Goal: Task Accomplishment & Management: Use online tool/utility

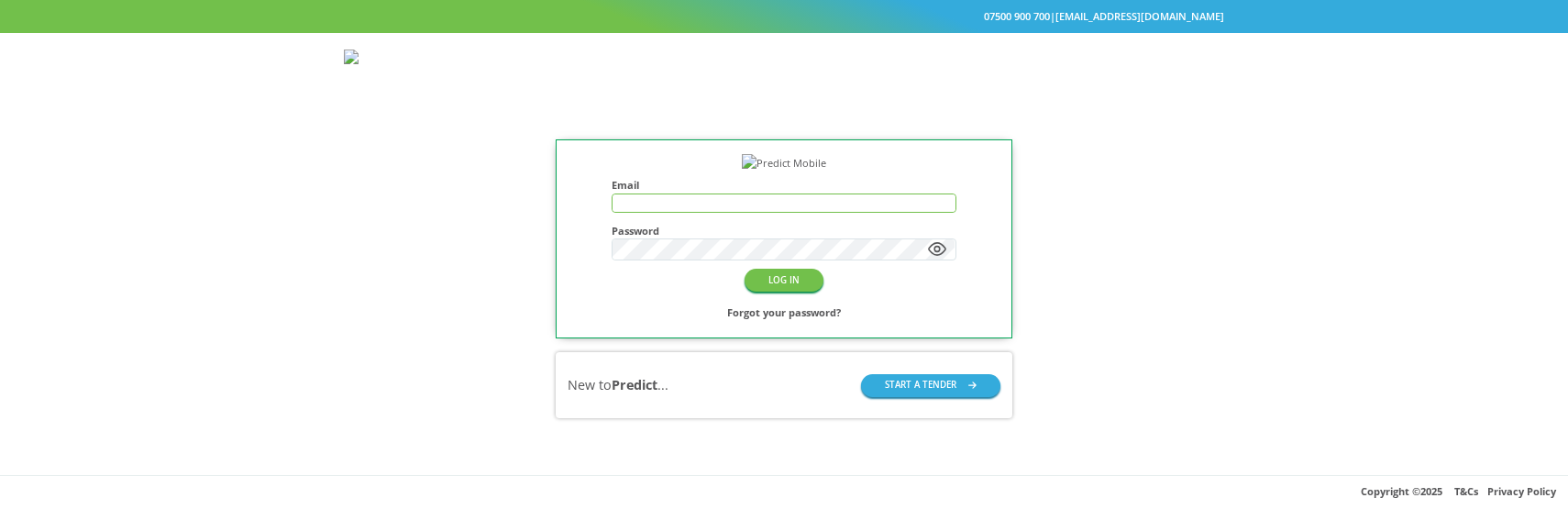
click at [712, 212] on input "text" at bounding box center [784, 203] width 342 height 18
type input "**********"
click at [785, 292] on button "LOG IN" at bounding box center [784, 279] width 79 height 23
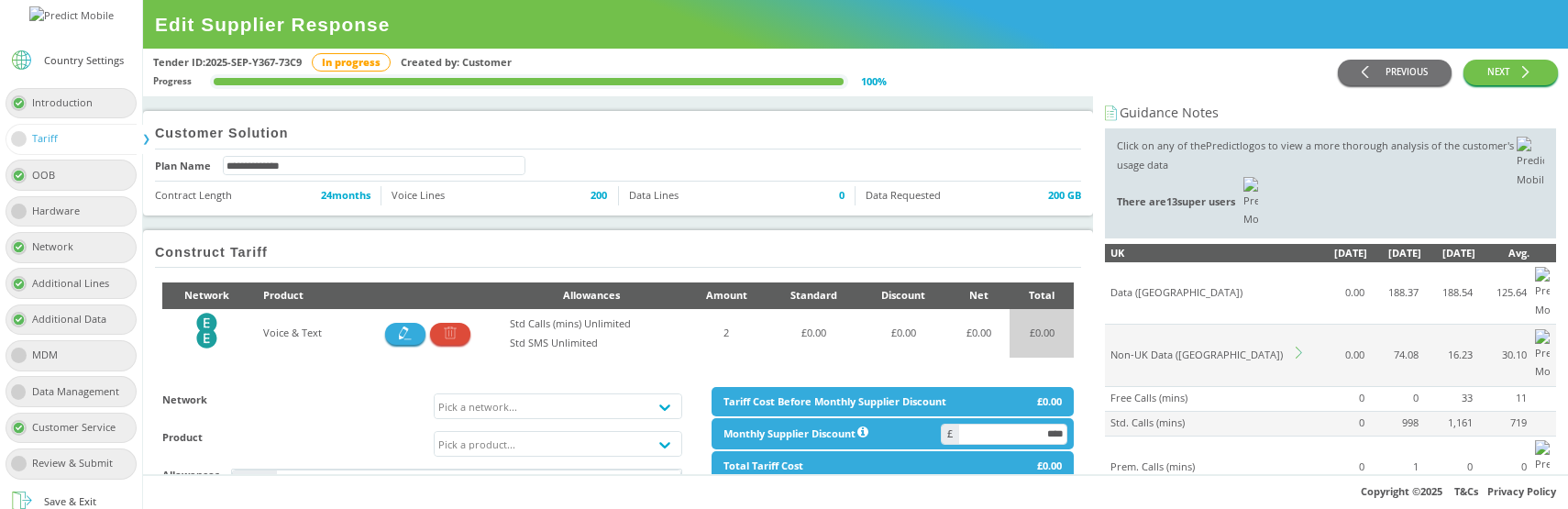
click at [1300, 347] on icon at bounding box center [1302, 353] width 12 height 12
click at [1170, 468] on div "Select country groups" at bounding box center [1314, 483] width 416 height 31
click at [1313, 325] on td "0.00" at bounding box center [1340, 355] width 54 height 62
click at [1302, 347] on icon at bounding box center [1302, 353] width 12 height 12
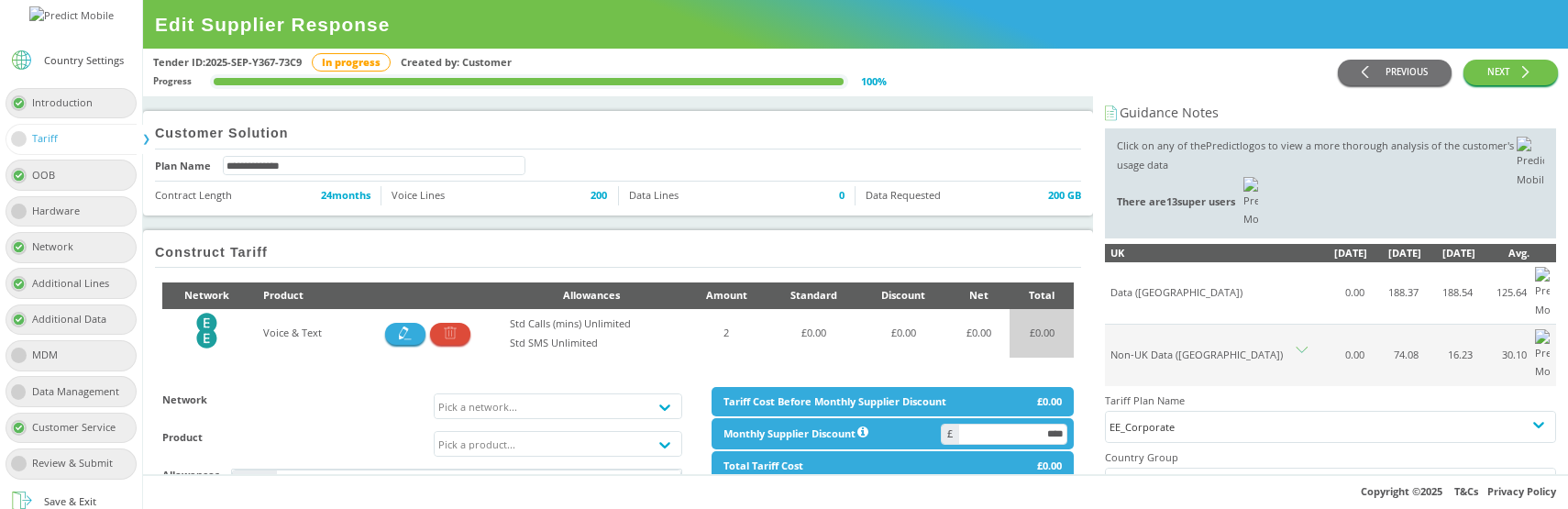
click at [1170, 417] on div "EE_Corporate" at bounding box center [1330, 427] width 442 height 19
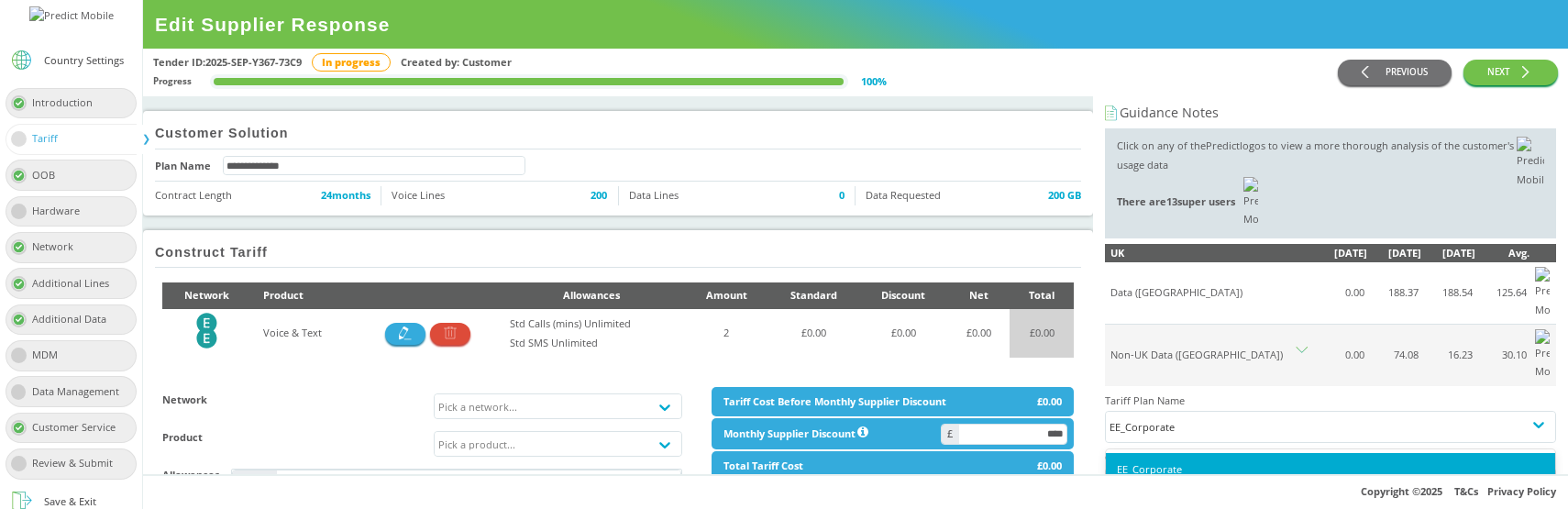
click at [1170, 417] on div "EE_Corporate" at bounding box center [1330, 427] width 442 height 19
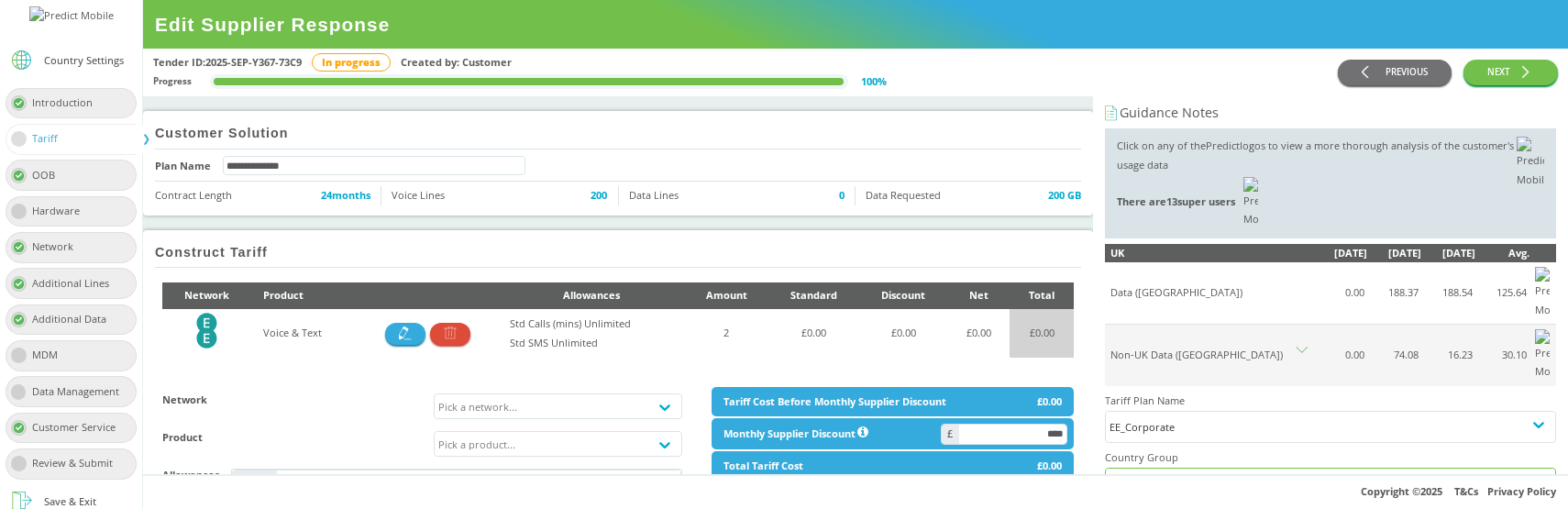
click at [1150, 468] on div "Select country groups" at bounding box center [1314, 483] width 416 height 31
click at [1376, 469] on div at bounding box center [1314, 480] width 416 height 23
click at [1302, 347] on icon at bounding box center [1302, 353] width 12 height 12
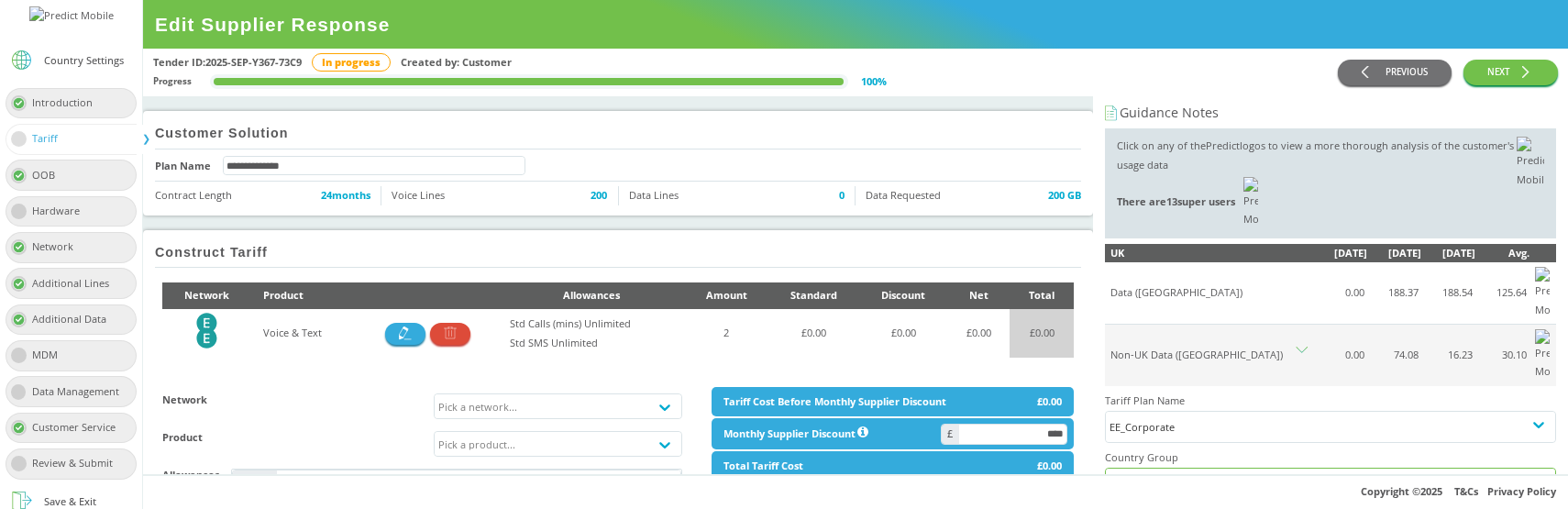
click at [1197, 468] on div "Select country groups" at bounding box center [1314, 483] width 416 height 31
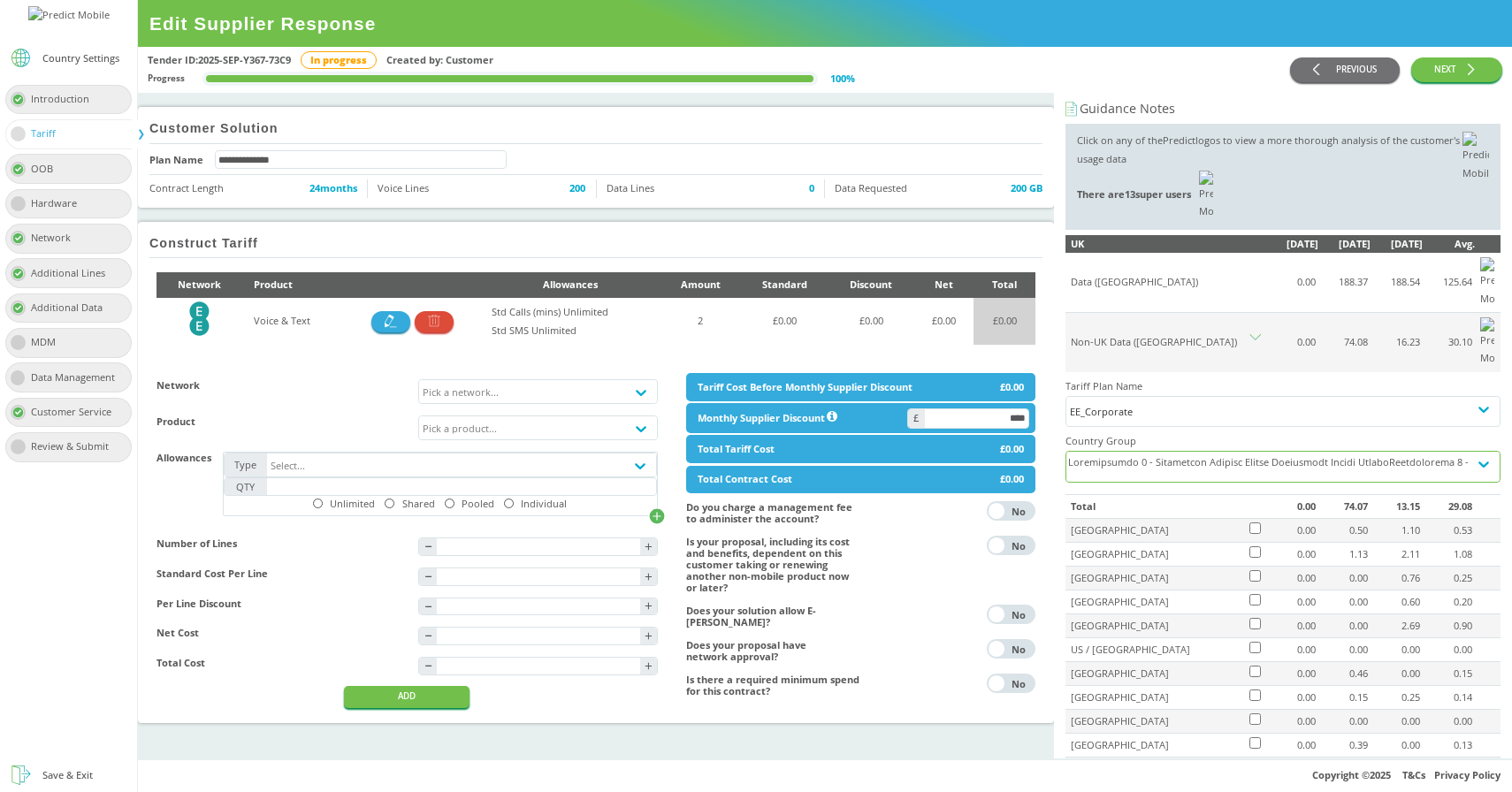
click at [1159, 451] on div at bounding box center [1267, 475] width 401 height 48
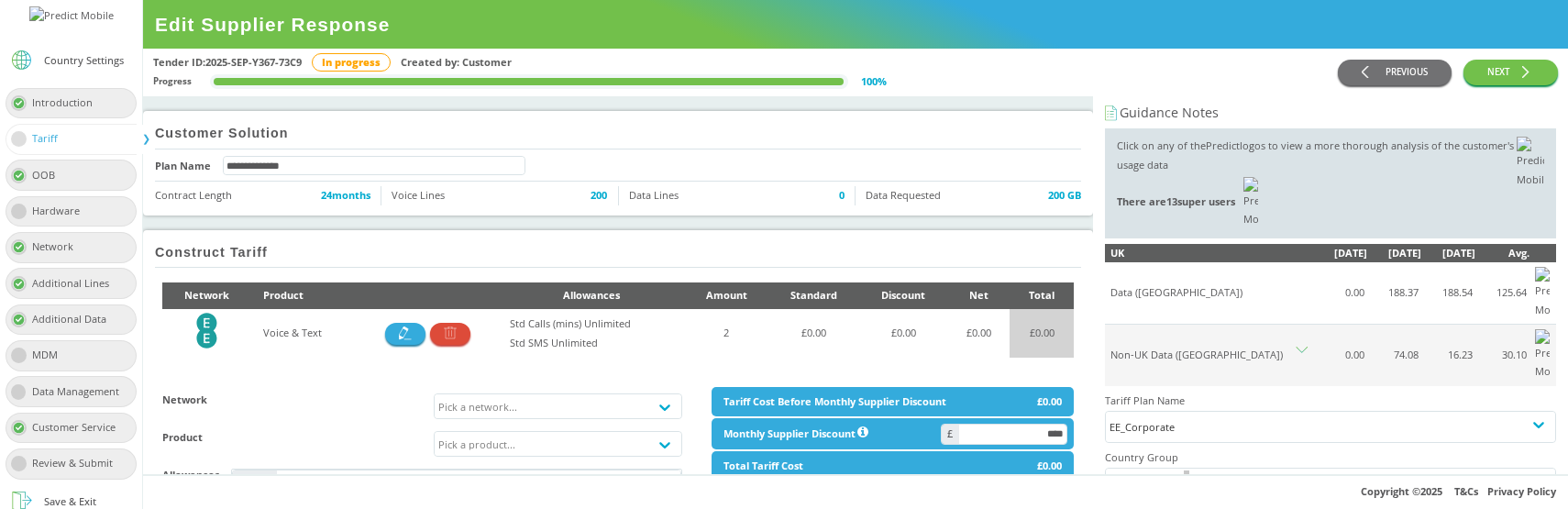
drag, startPoint x: 1173, startPoint y: 387, endPoint x: 816, endPoint y: 405, distance: 357.5
click at [0, 0] on div "**********" at bounding box center [784, 254] width 1568 height 509
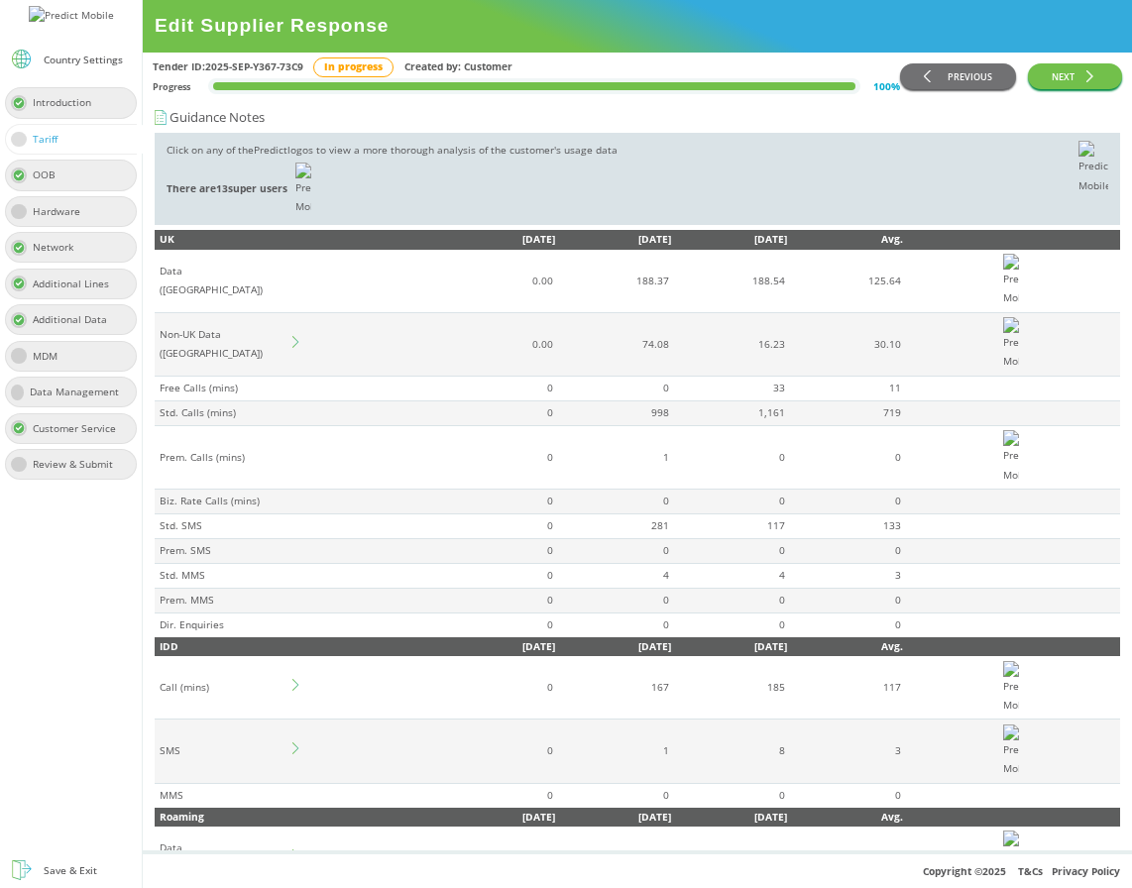
scroll to position [30, 0]
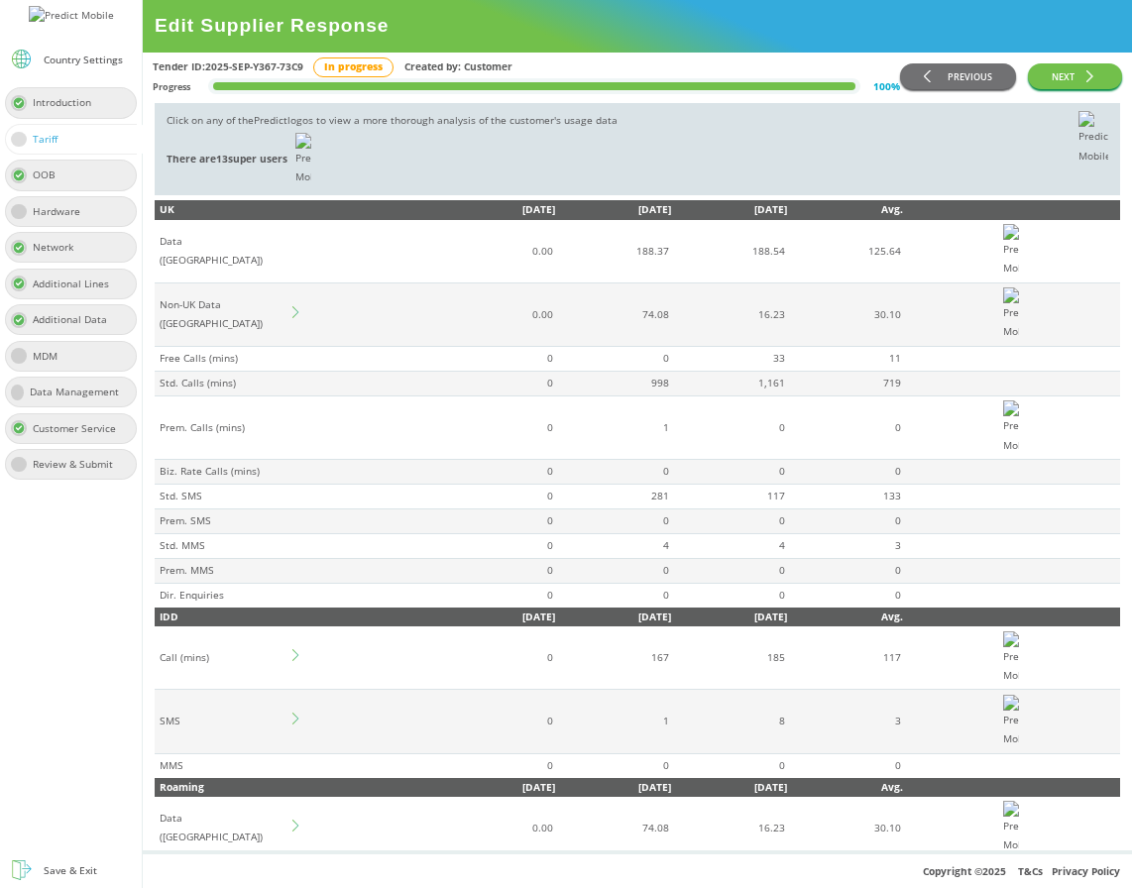
click at [299, 316] on icon at bounding box center [298, 312] width 12 height 12
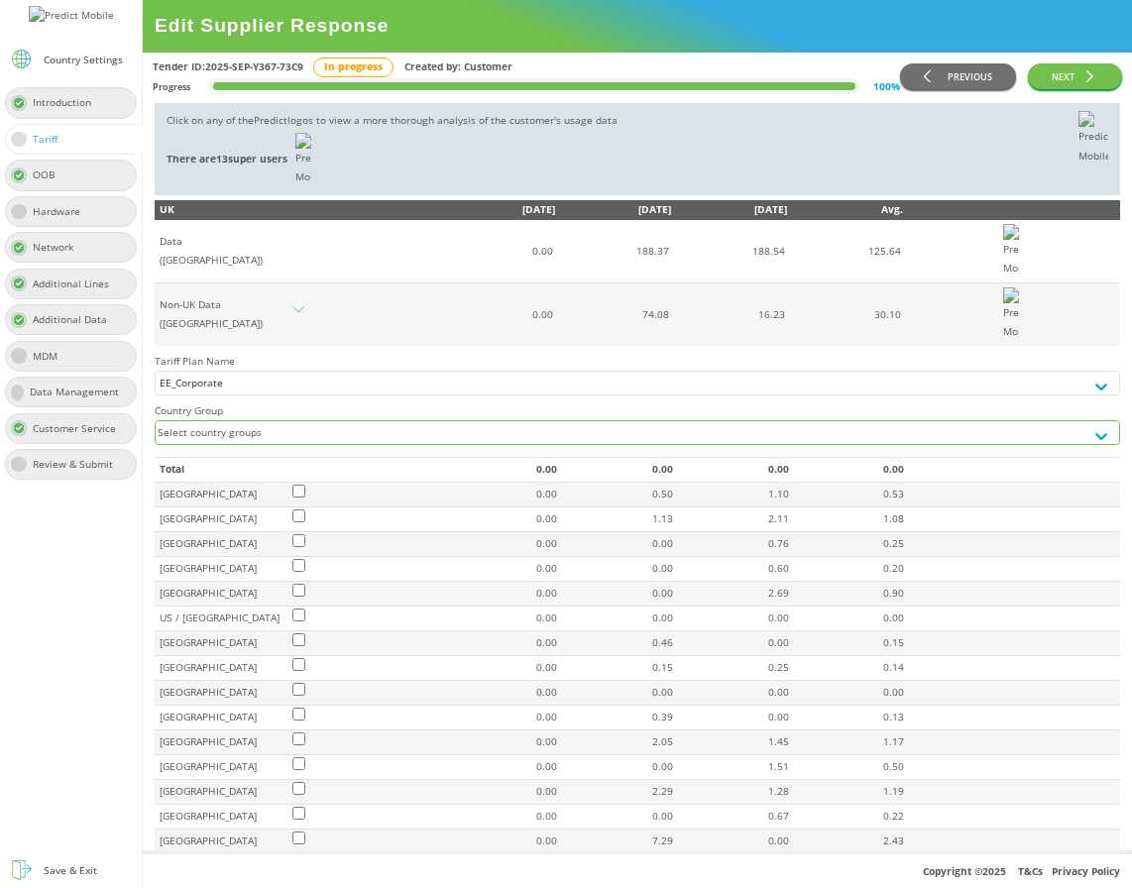
click at [400, 421] on div "Select country groups" at bounding box center [620, 432] width 928 height 23
click at [454, 421] on div "Select country groups" at bounding box center [620, 432] width 928 height 23
click at [466, 421] on div "Select country groups" at bounding box center [620, 432] width 928 height 23
click at [452, 424] on div "Select country groups" at bounding box center [620, 432] width 928 height 23
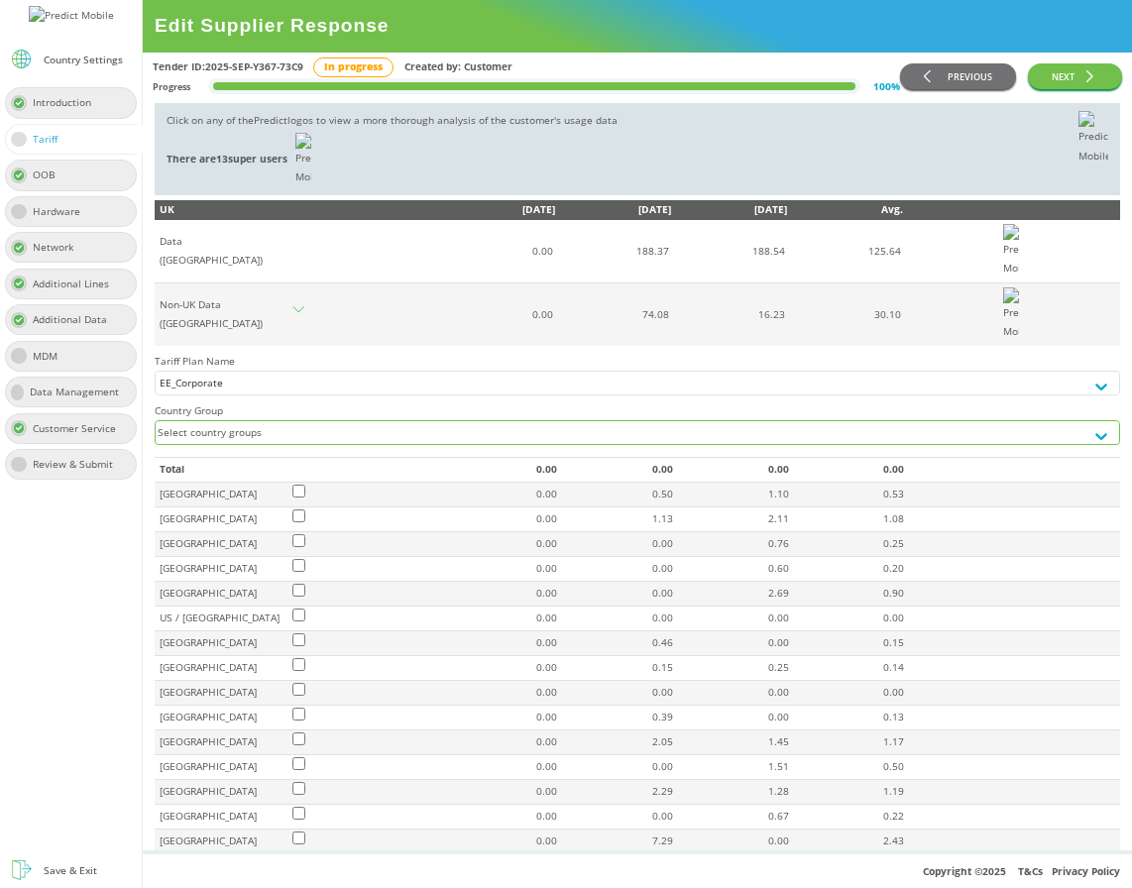
click at [452, 424] on div "Select country groups" at bounding box center [620, 432] width 928 height 23
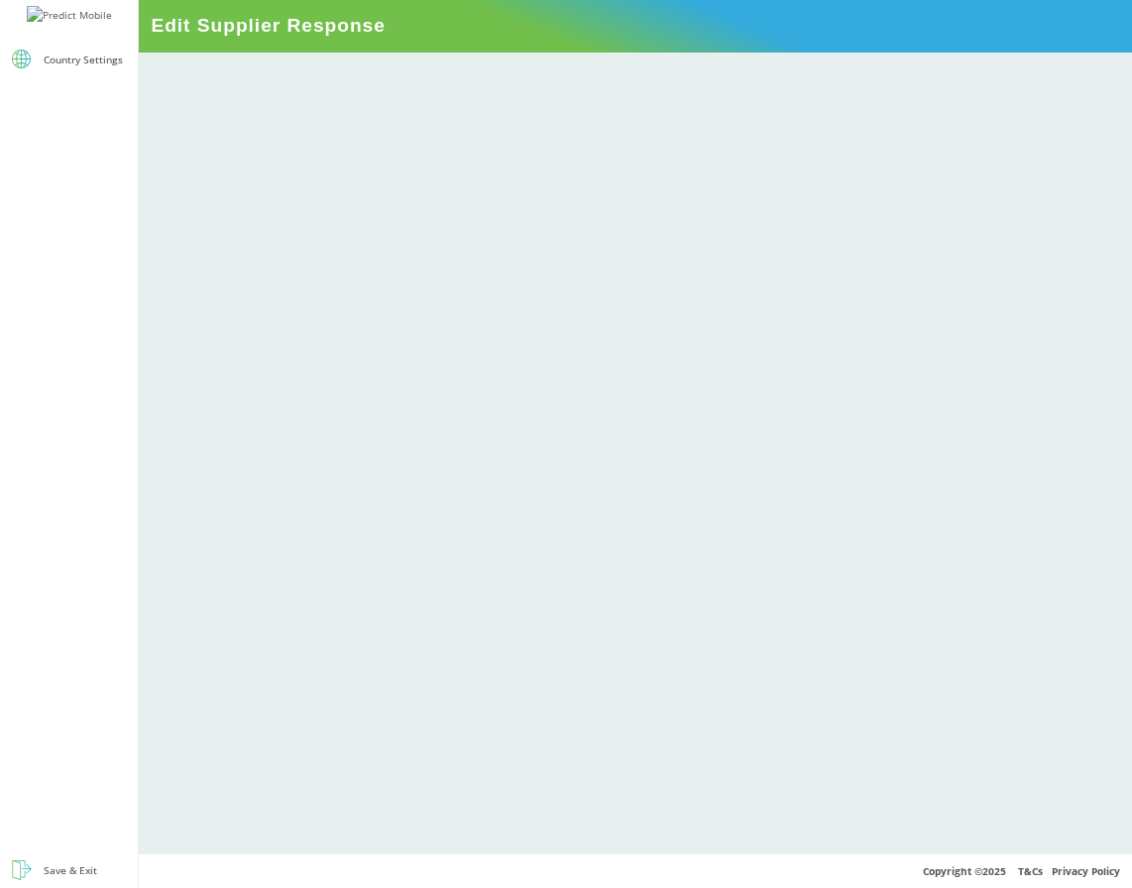
click at [689, 410] on div at bounding box center [635, 454] width 993 height 802
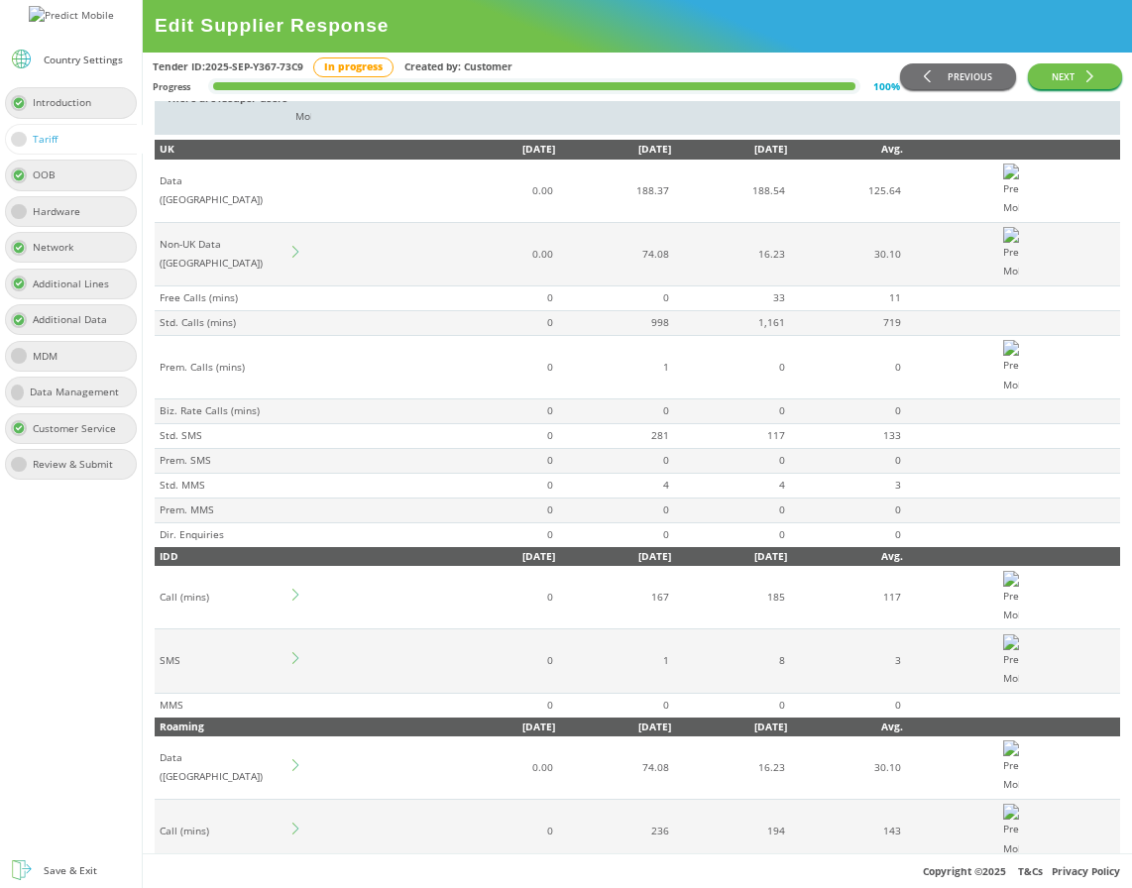
scroll to position [83, 0]
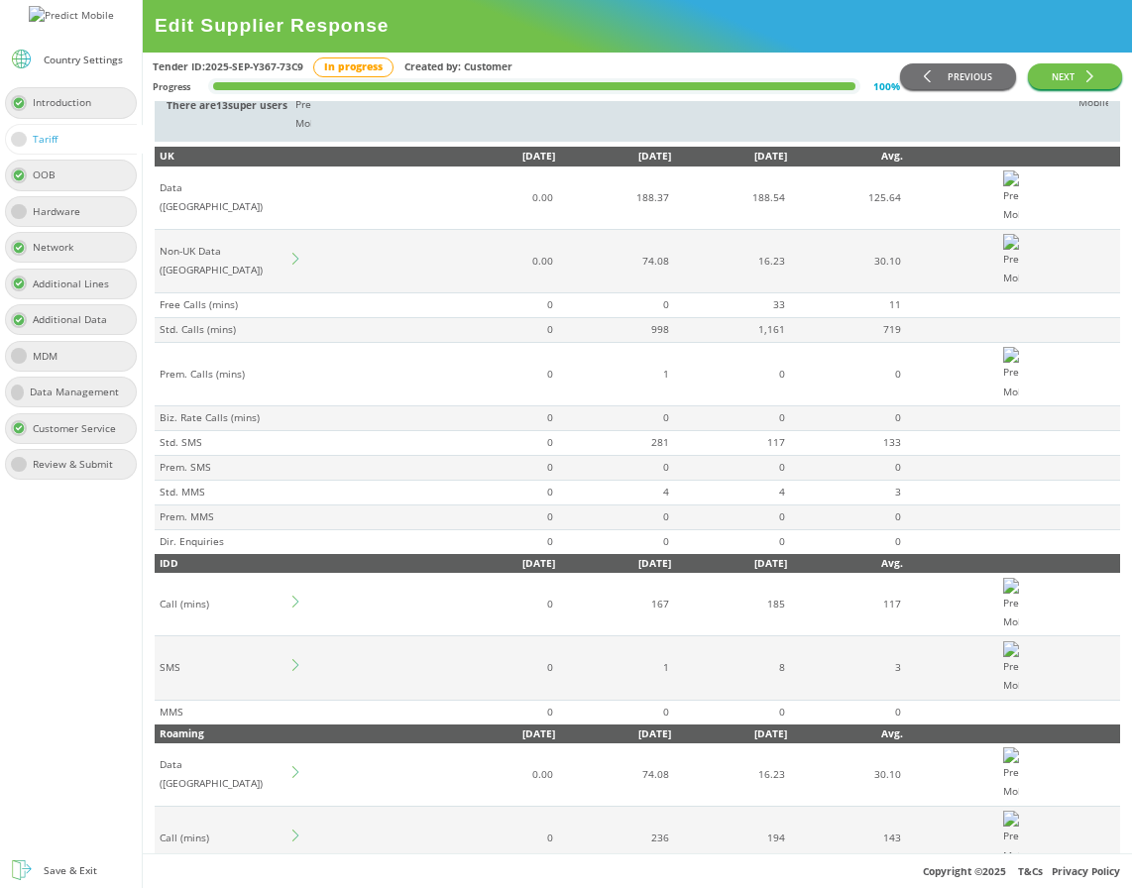
click at [294, 265] on icon at bounding box center [298, 259] width 12 height 12
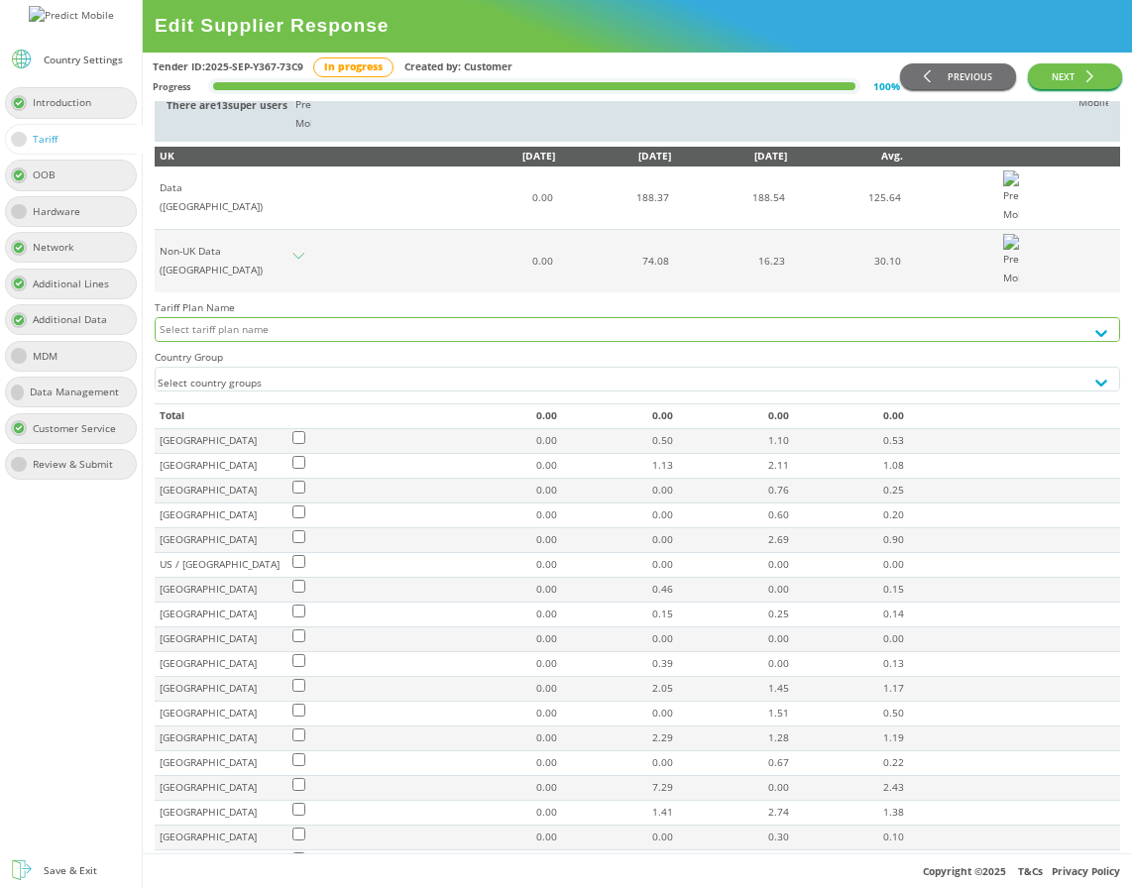
scroll to position [611, 0]
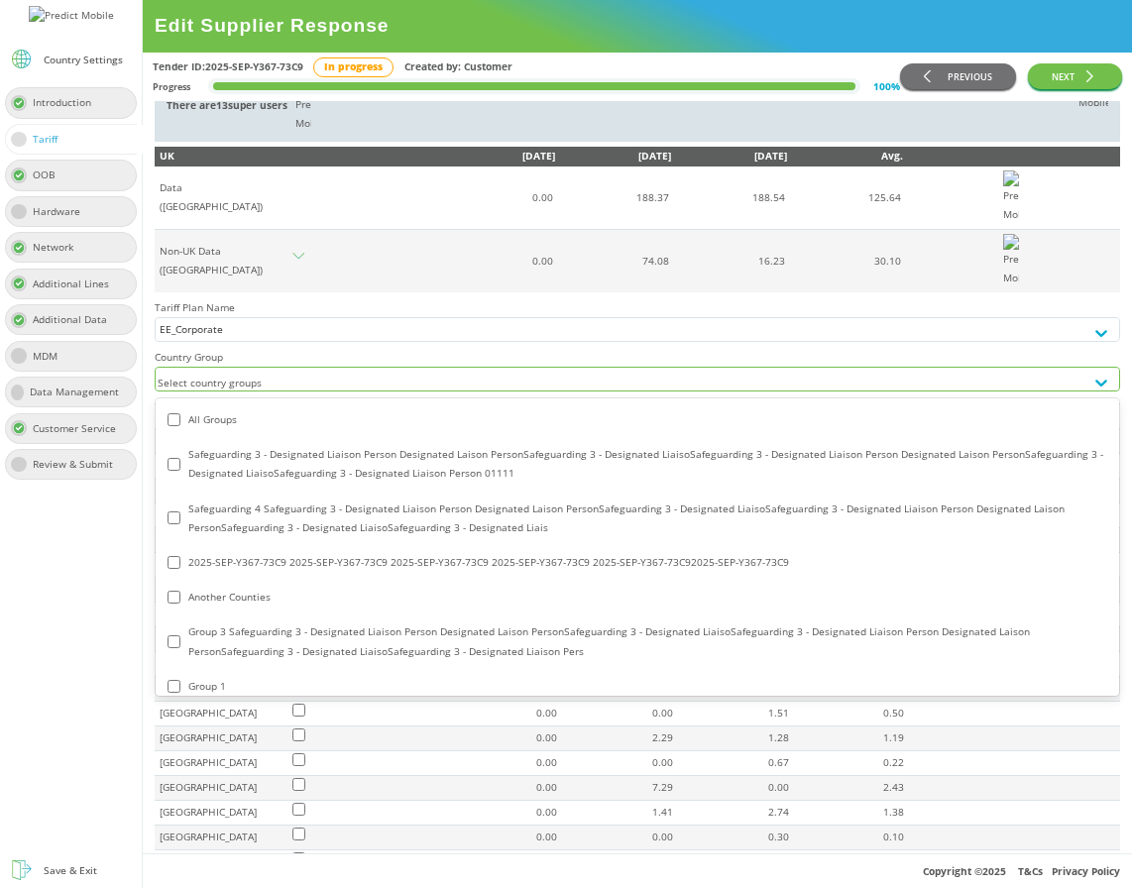
click at [376, 398] on div "Select country groups" at bounding box center [620, 383] width 928 height 31
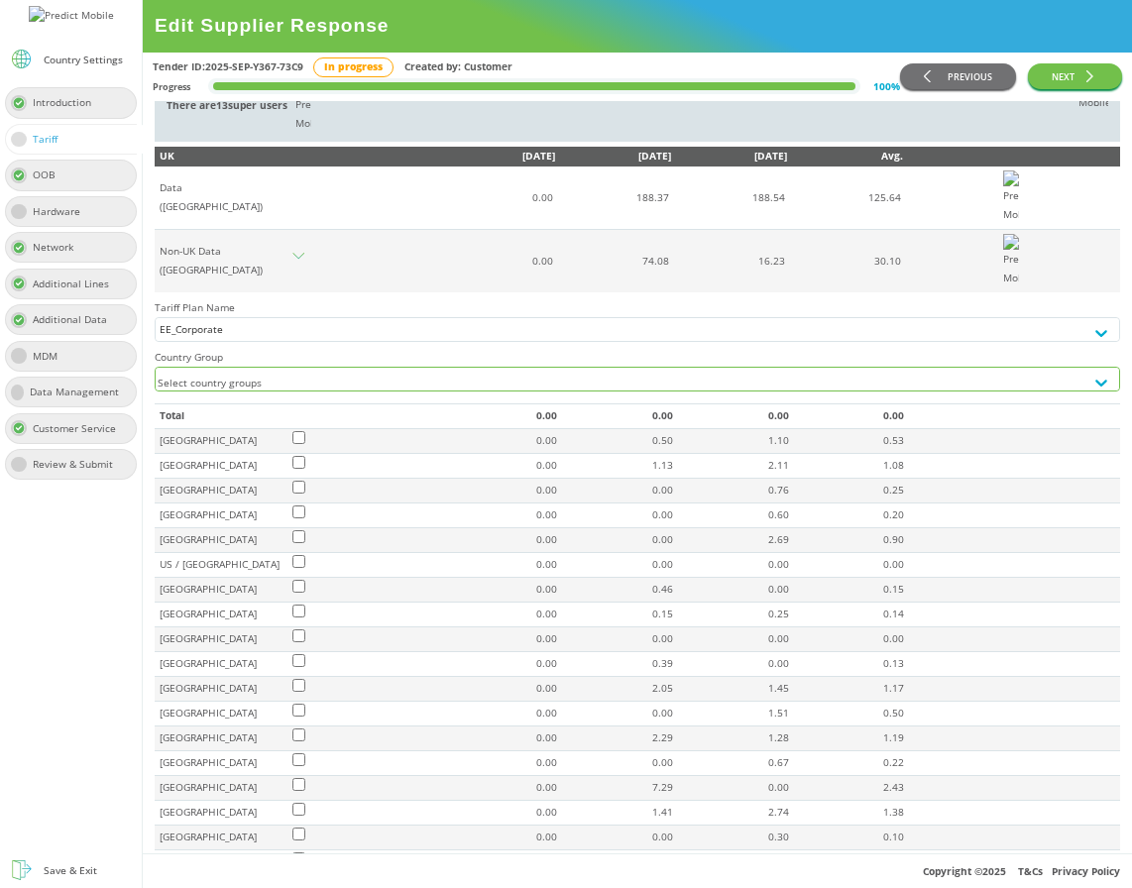
click at [376, 398] on div "Select country groups" at bounding box center [620, 383] width 928 height 31
type input "*"
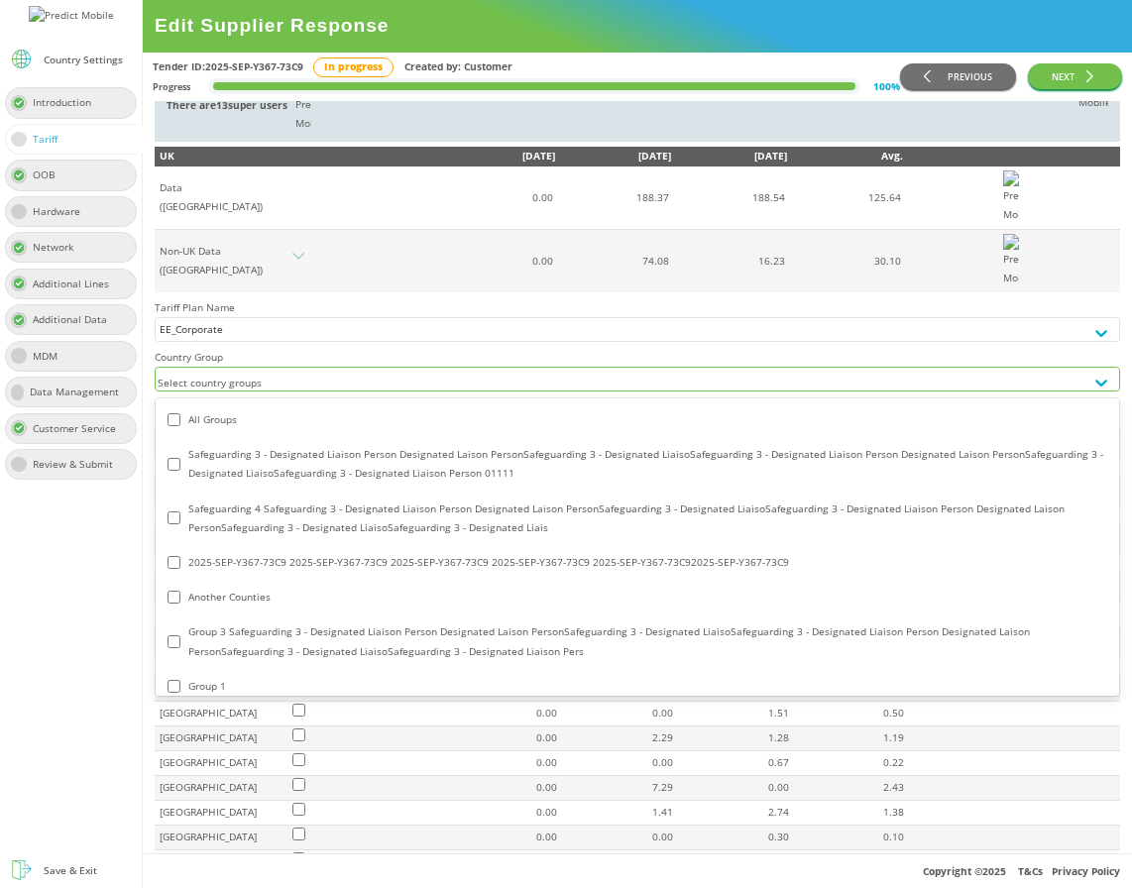
click at [344, 429] on div "All Groups" at bounding box center [638, 419] width 940 height 19
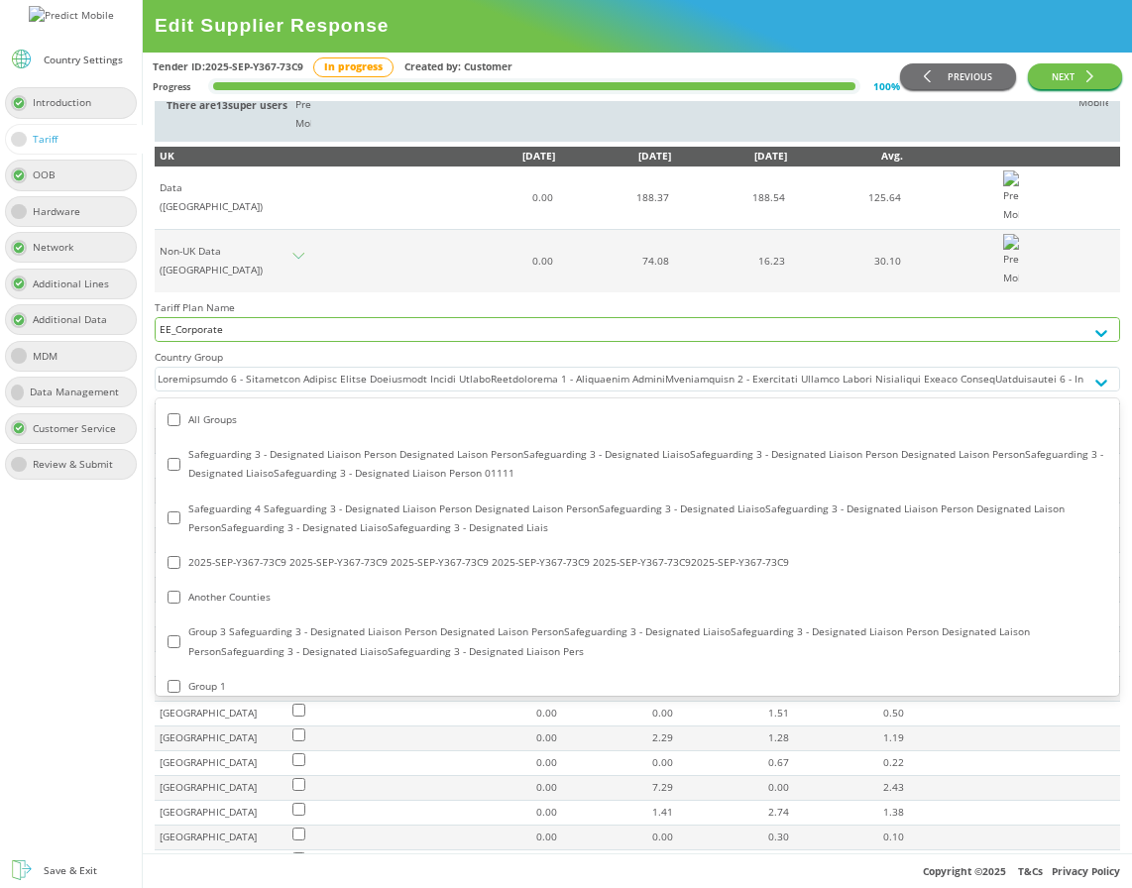
click at [732, 349] on div "EE_Corporate" at bounding box center [620, 333] width 928 height 31
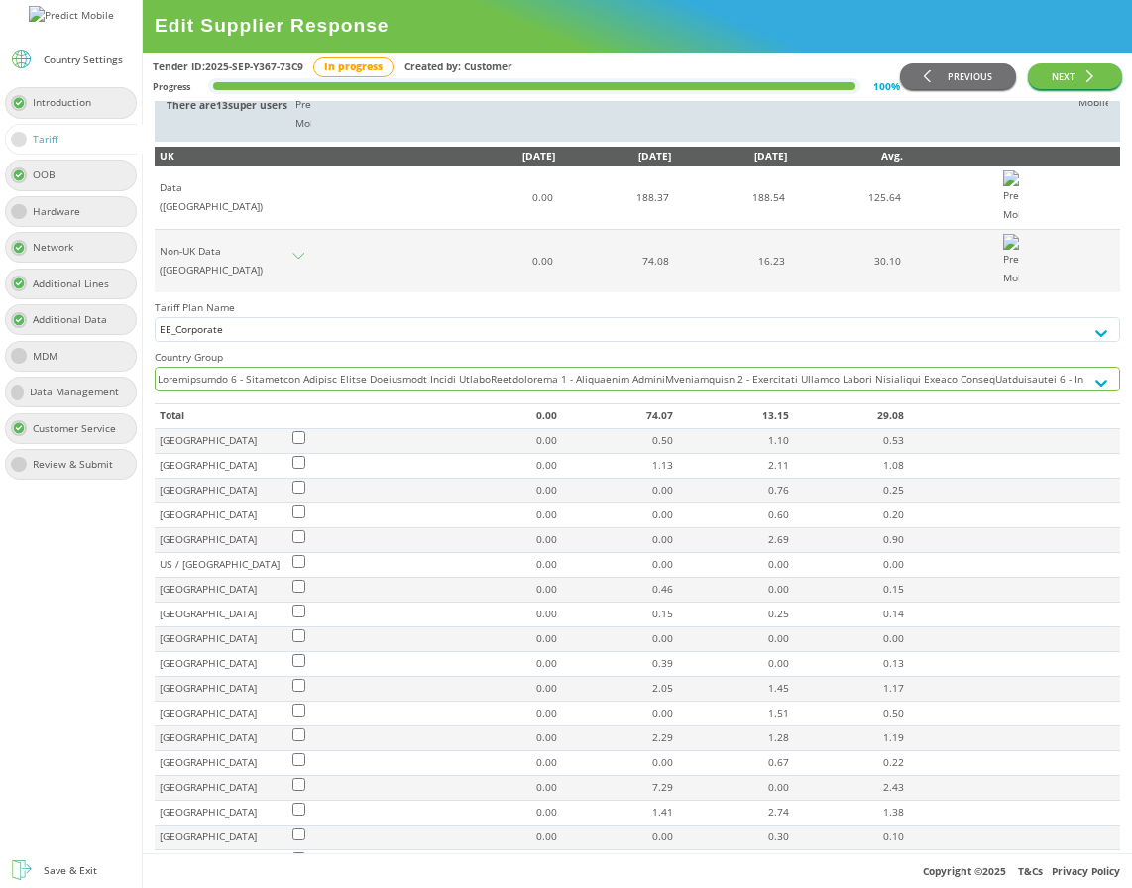
click at [592, 417] on div at bounding box center [620, 393] width 928 height 50
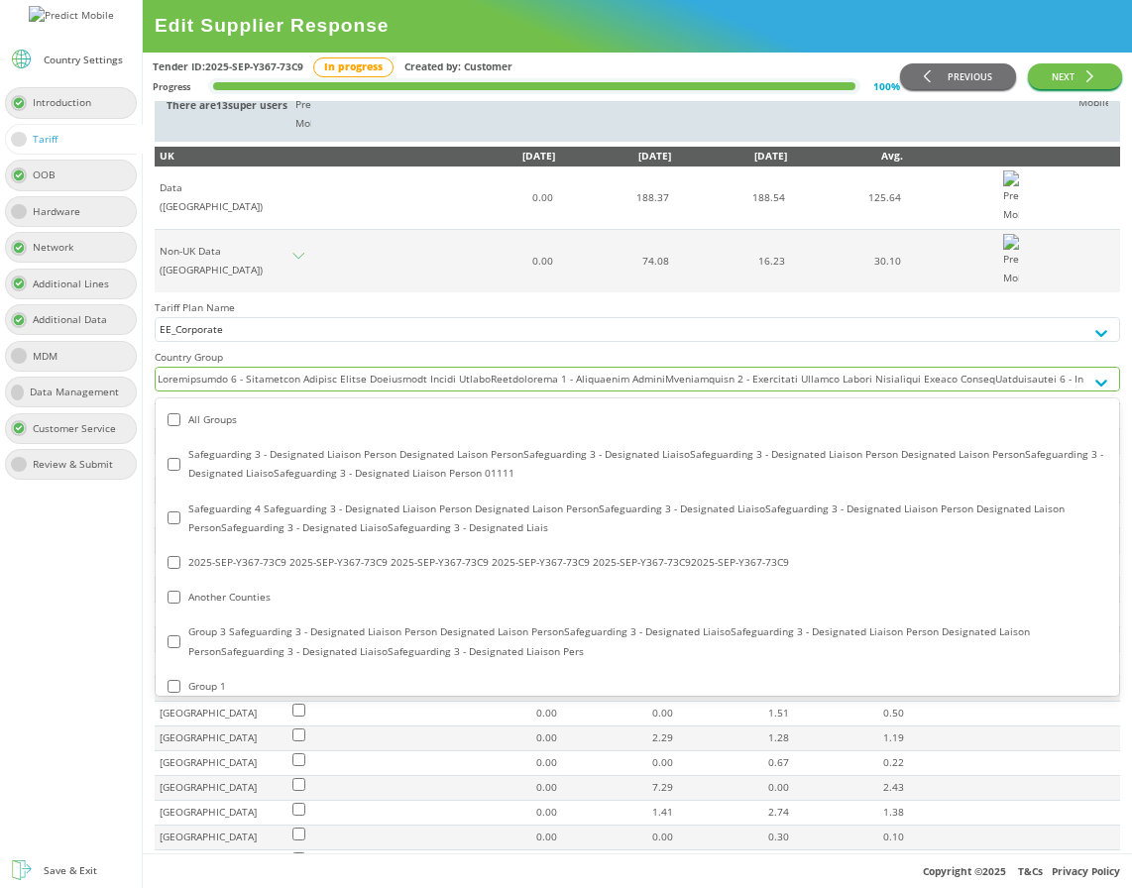
click at [592, 417] on div at bounding box center [620, 393] width 928 height 50
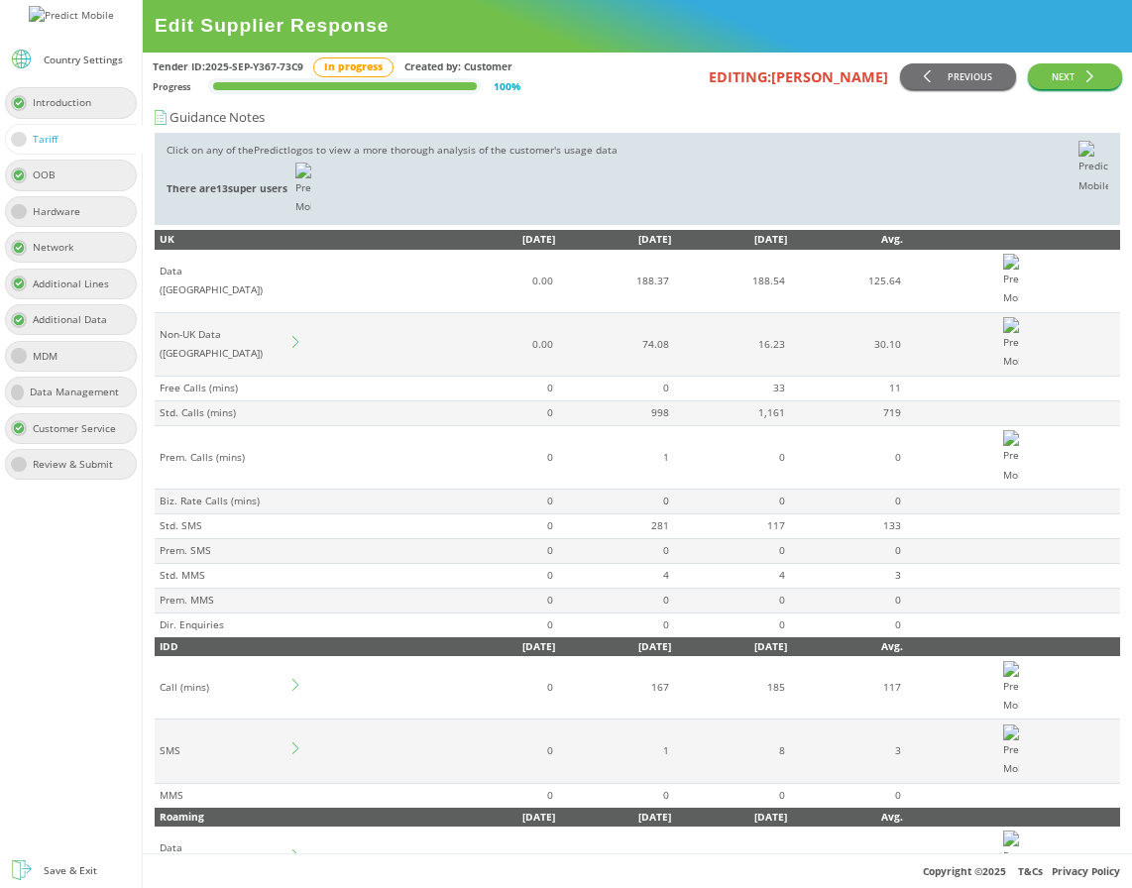
scroll to position [224, 0]
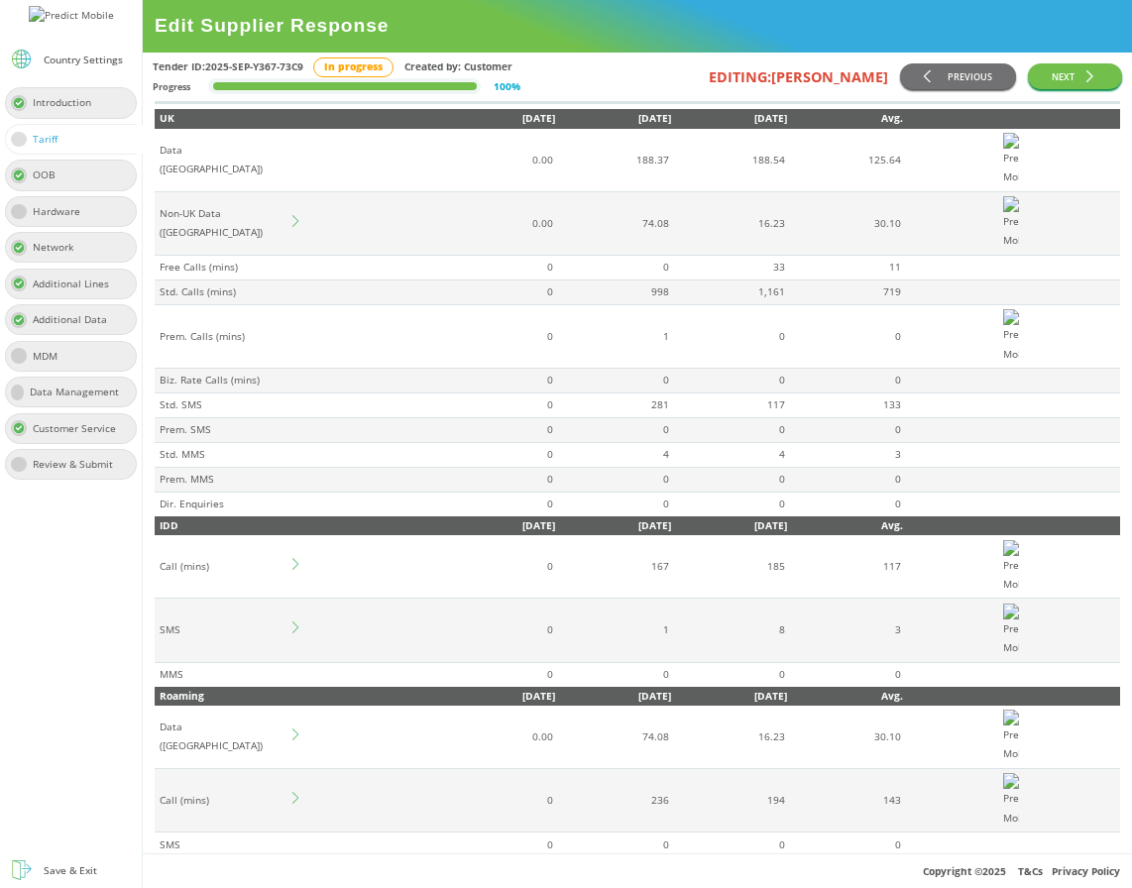
click at [296, 227] on icon at bounding box center [298, 221] width 12 height 12
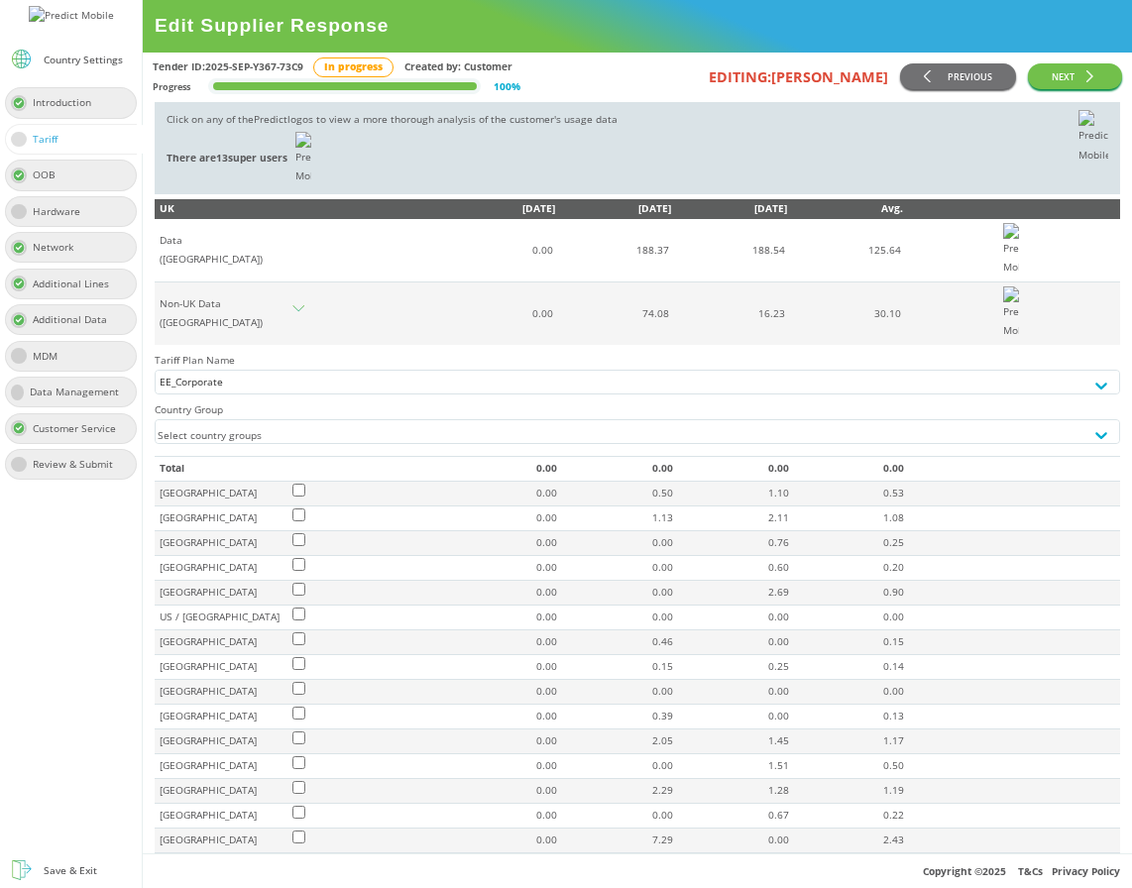
scroll to position [32, 0]
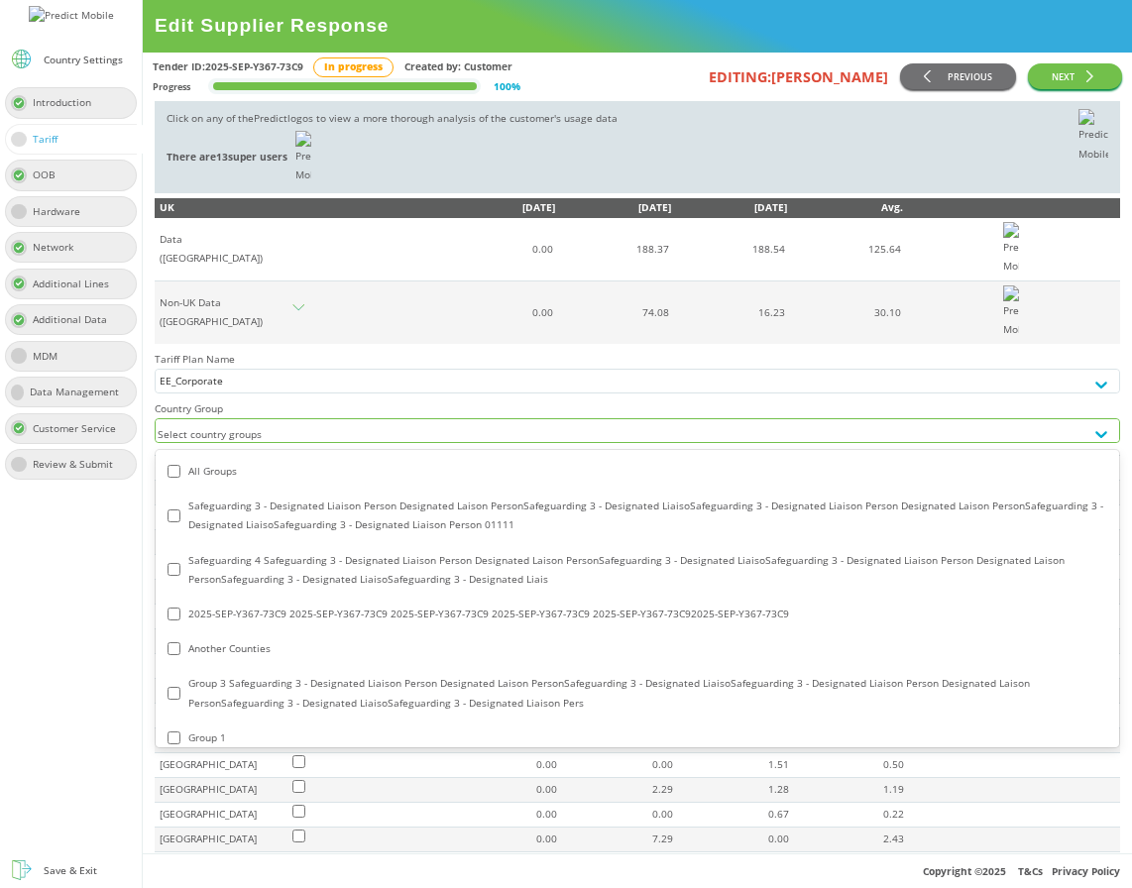
click at [299, 450] on div "Select country groups" at bounding box center [620, 434] width 928 height 31
click at [213, 481] on div "All Groups" at bounding box center [638, 471] width 940 height 19
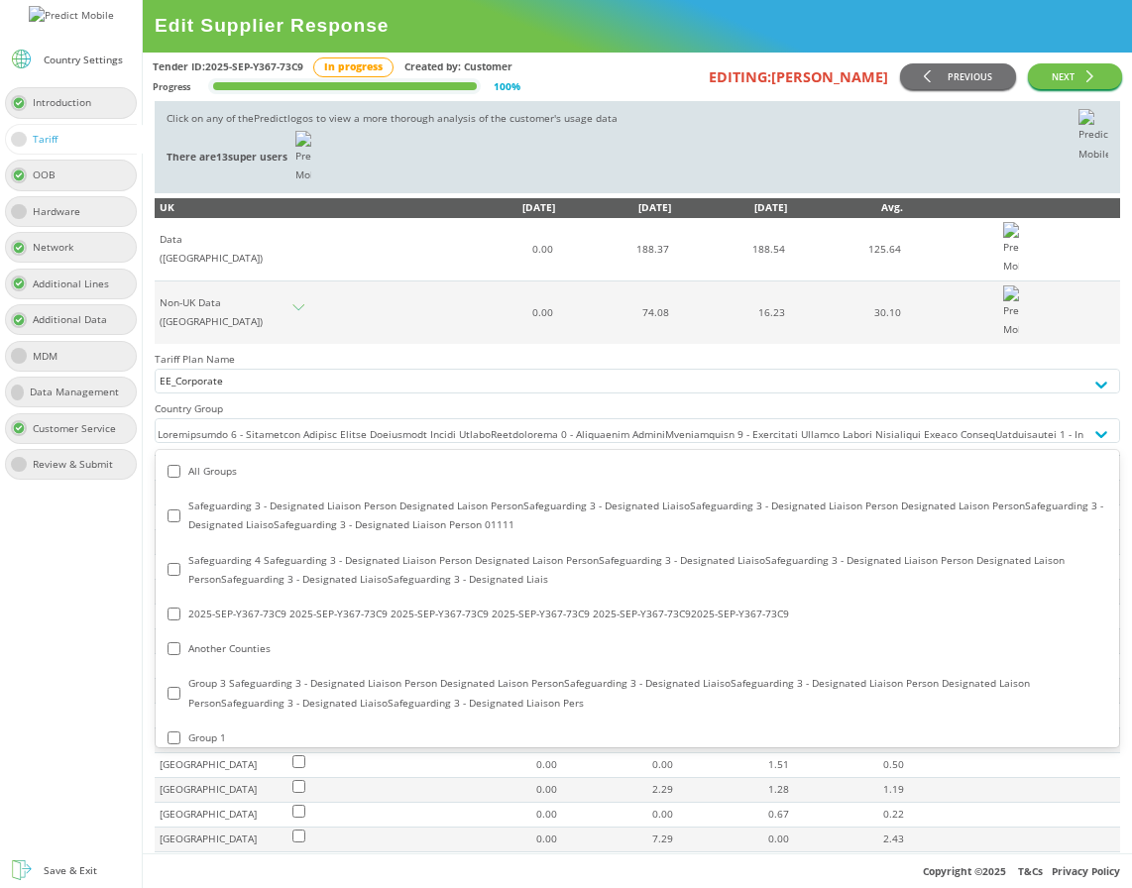
click at [486, 281] on td "0.00" at bounding box center [497, 249] width 116 height 63
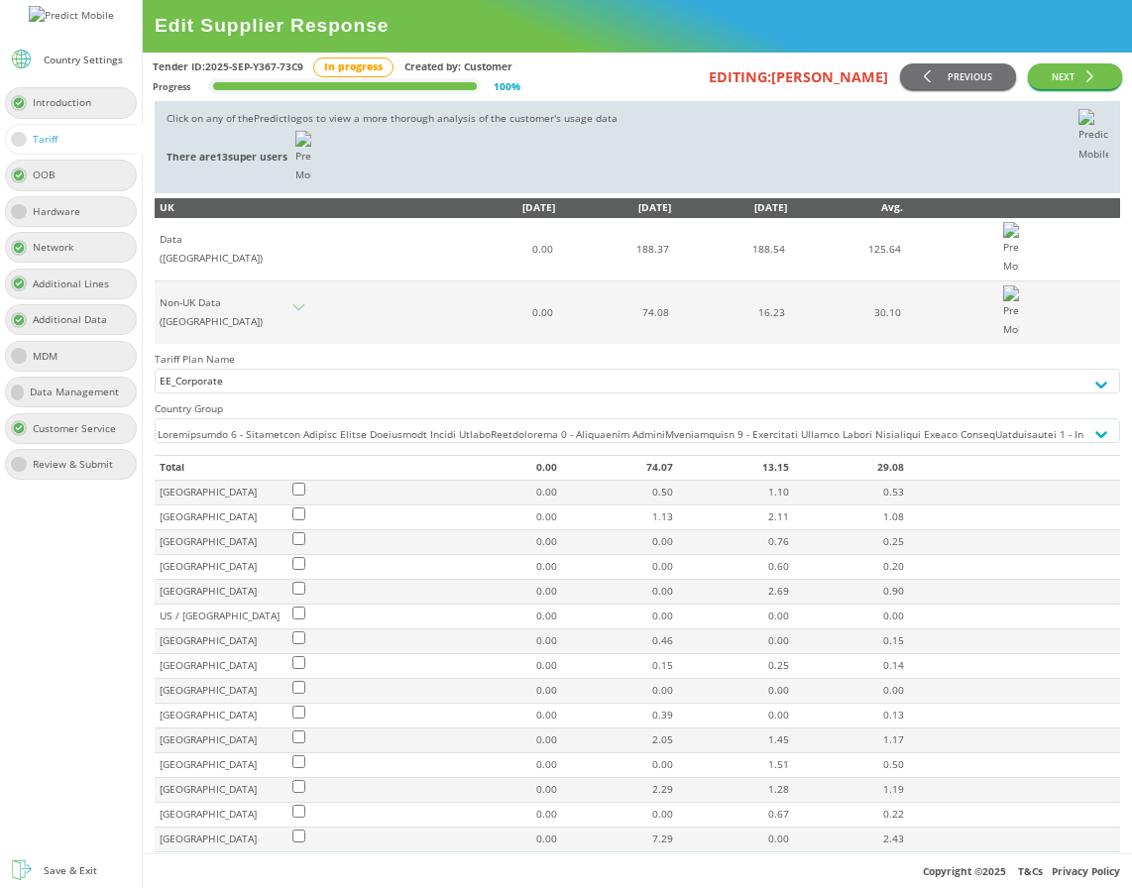
scroll to position [523, 0]
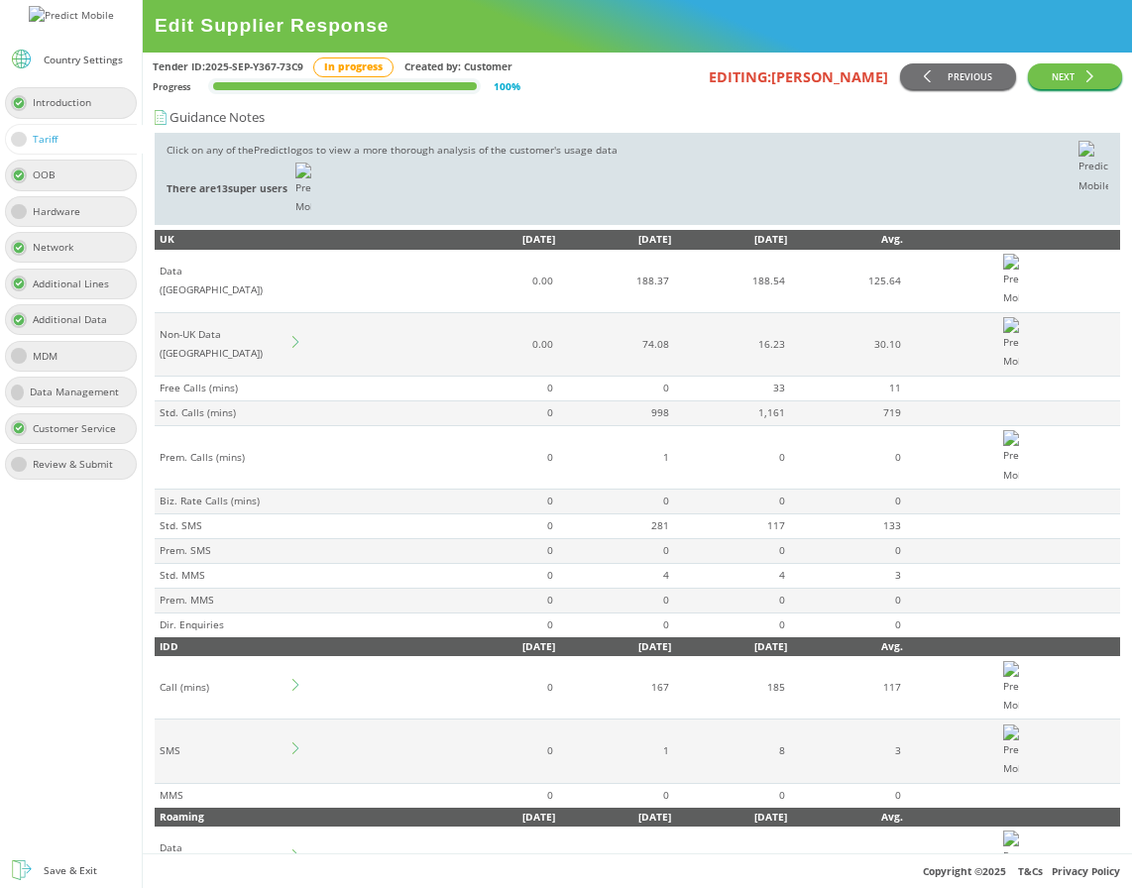
scroll to position [592, 0]
click at [293, 376] on td at bounding box center [364, 343] width 149 height 63
click at [295, 348] on icon at bounding box center [298, 342] width 12 height 12
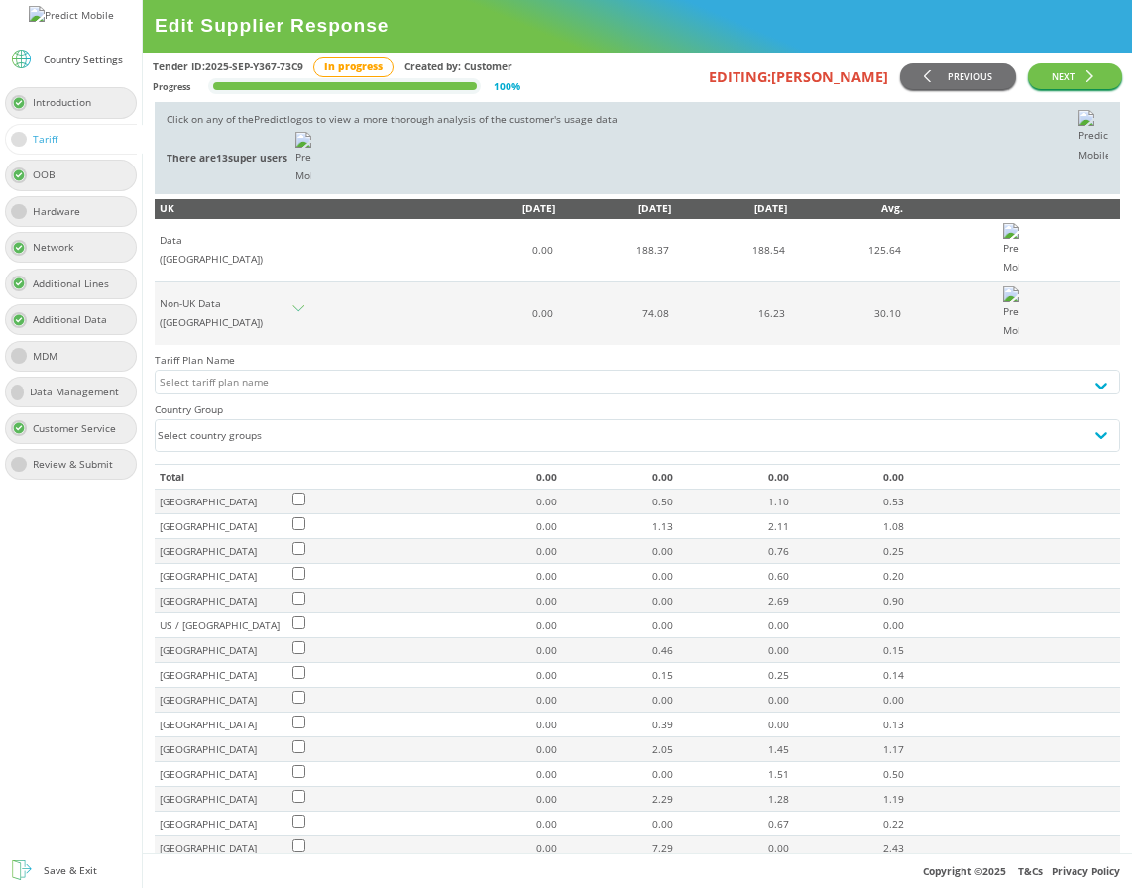
scroll to position [38, 0]
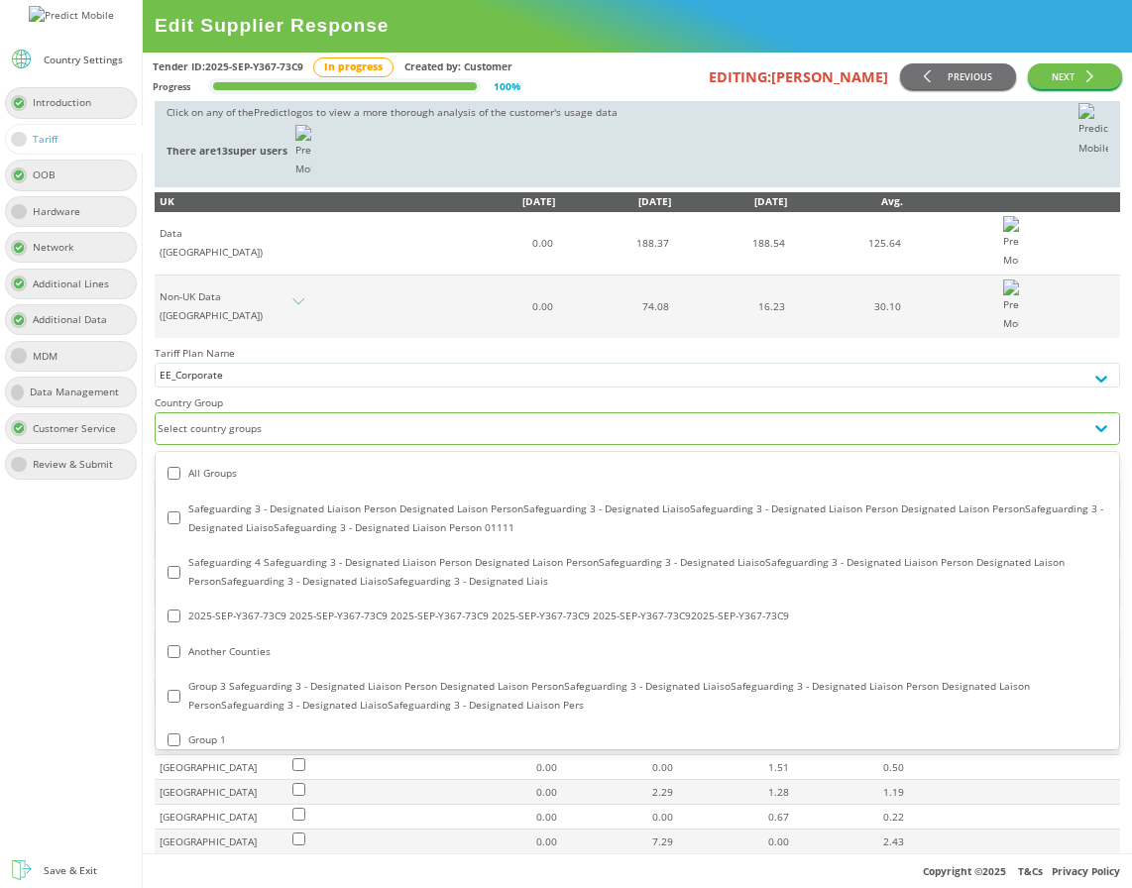
click at [305, 444] on div "Select country groups" at bounding box center [620, 428] width 928 height 31
click at [308, 483] on div "All Groups" at bounding box center [638, 473] width 940 height 19
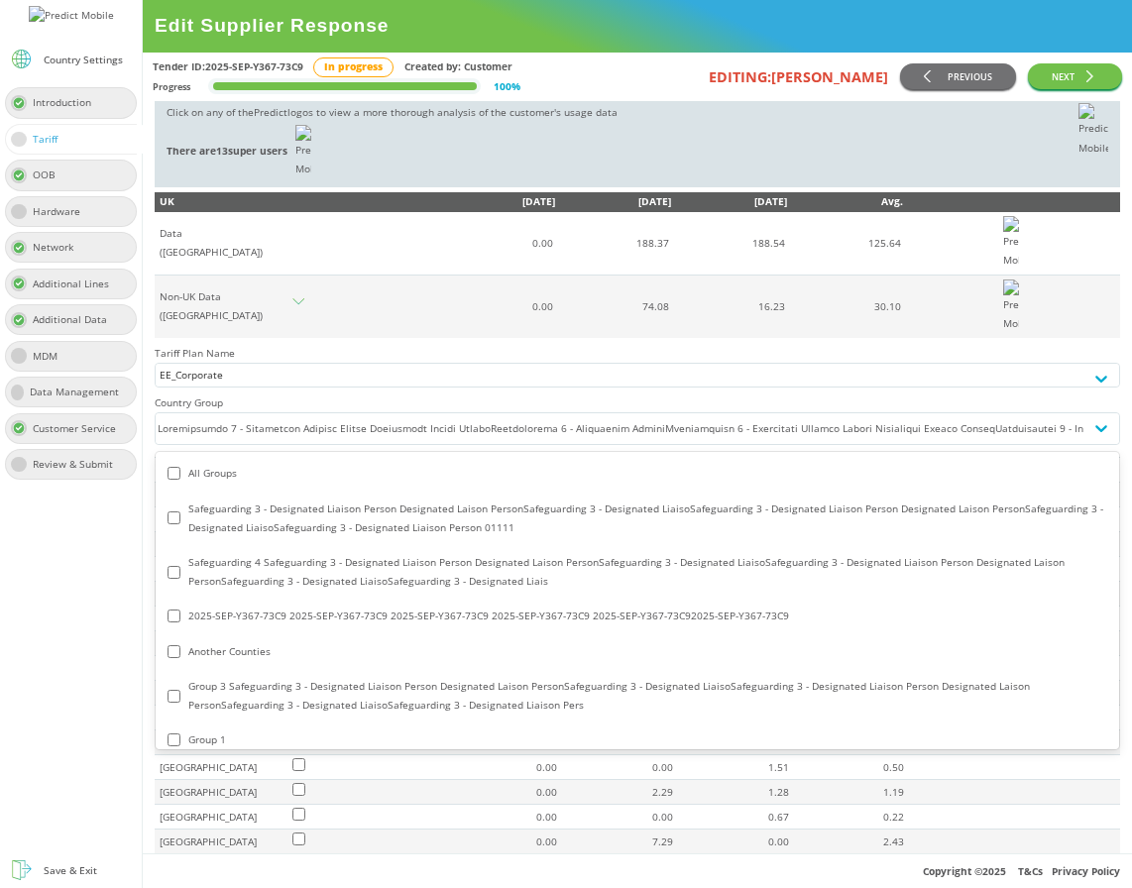
click at [701, 444] on div at bounding box center [620, 428] width 928 height 31
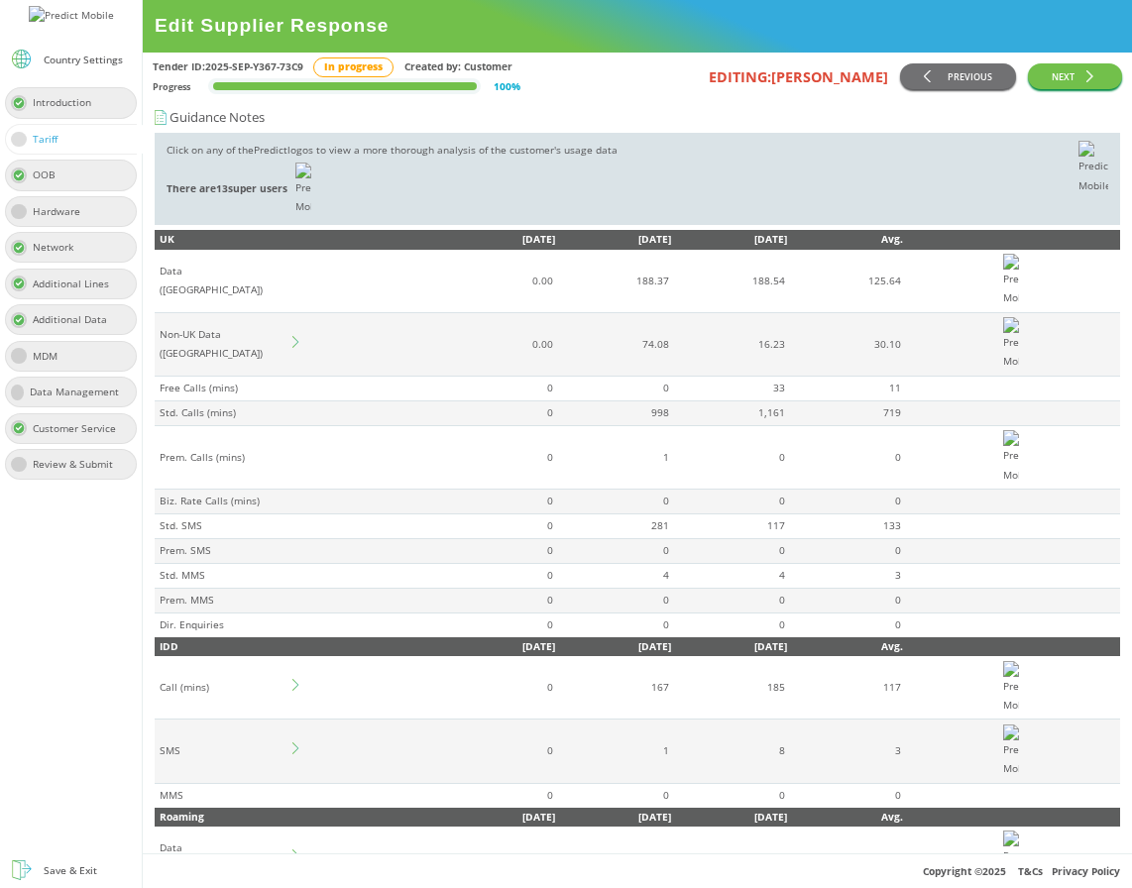
click at [292, 348] on icon at bounding box center [298, 342] width 12 height 12
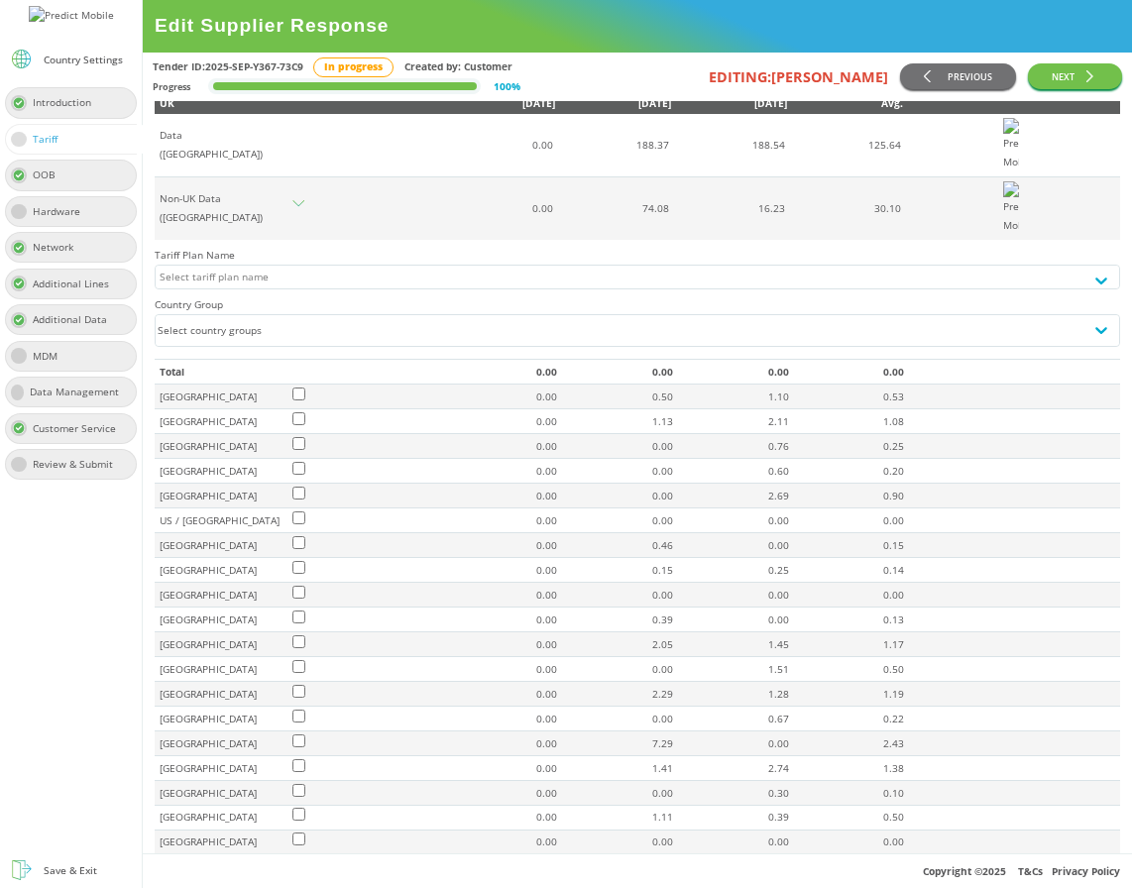
scroll to position [138, 0]
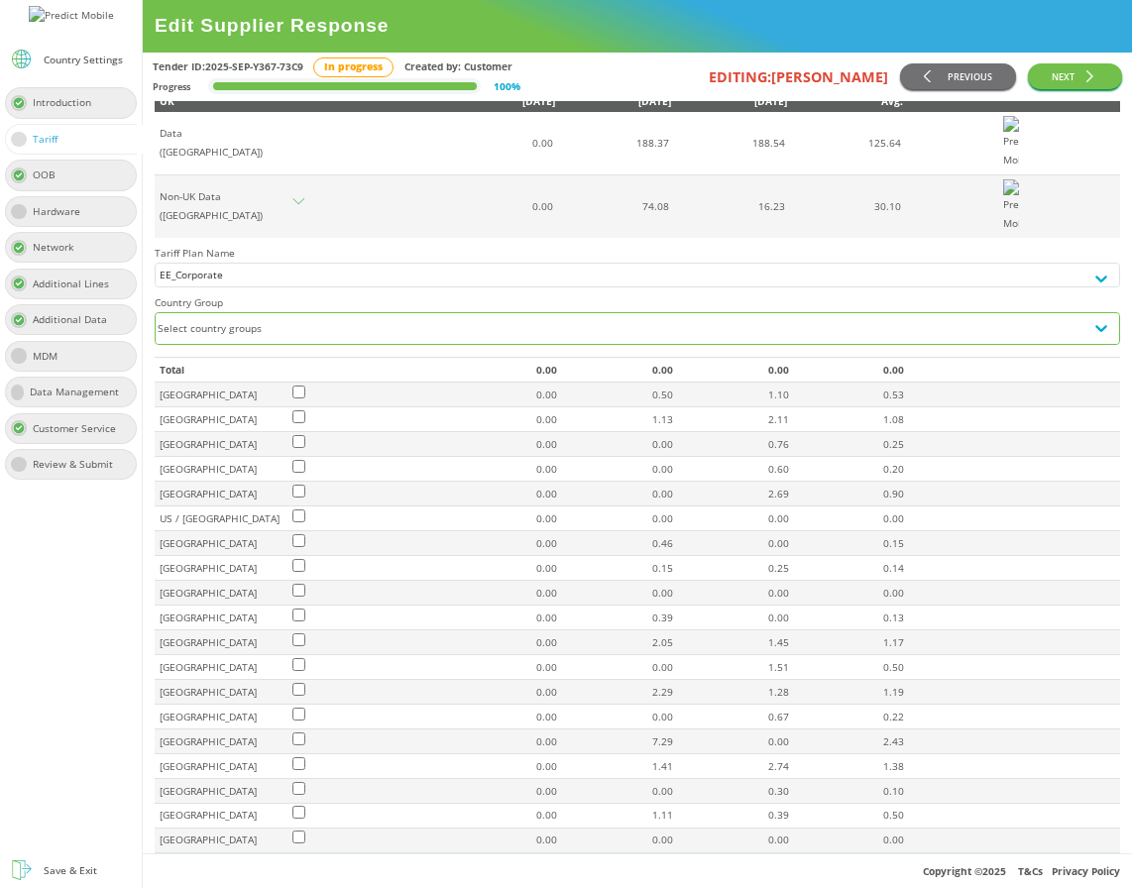
click at [318, 344] on div "Select country groups" at bounding box center [620, 328] width 928 height 31
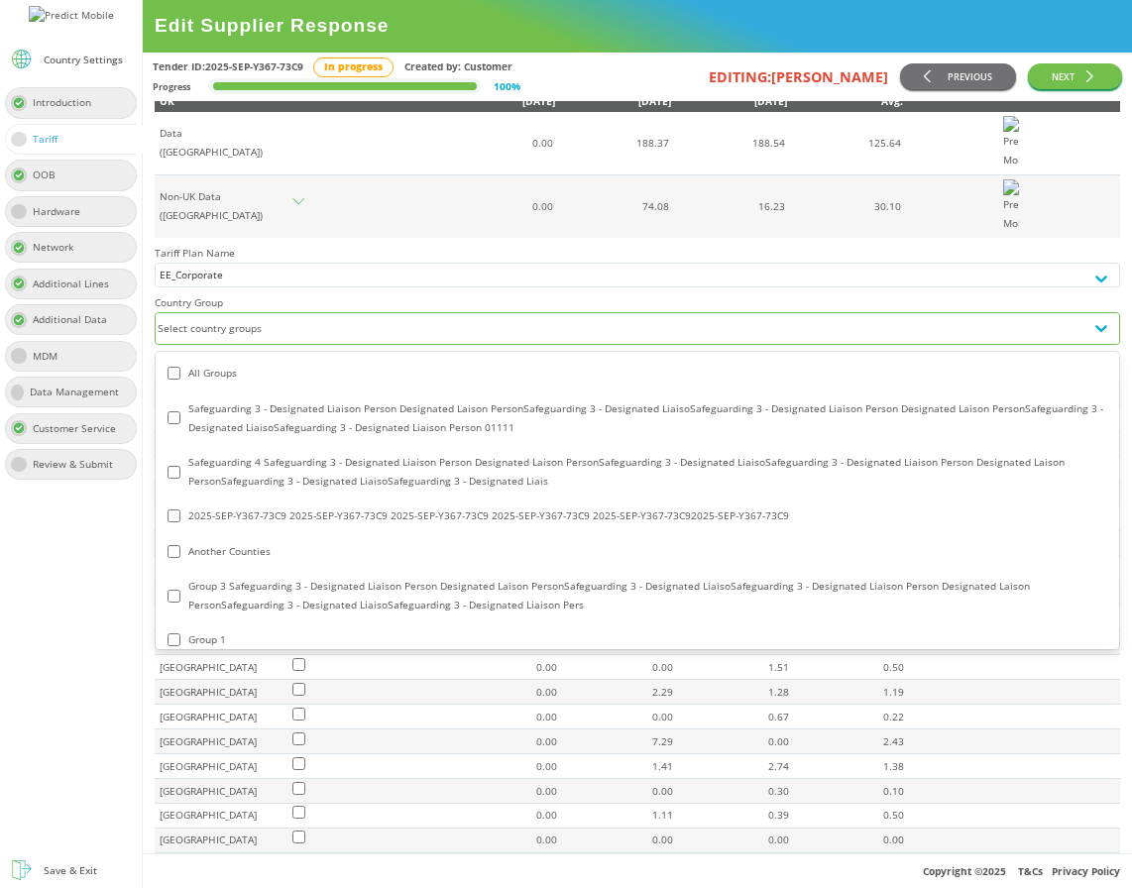
click at [181, 437] on div "Safeguarding 3 - Designated Liaison Person Designated Laison PersonSafeguarding…" at bounding box center [638, 418] width 940 height 38
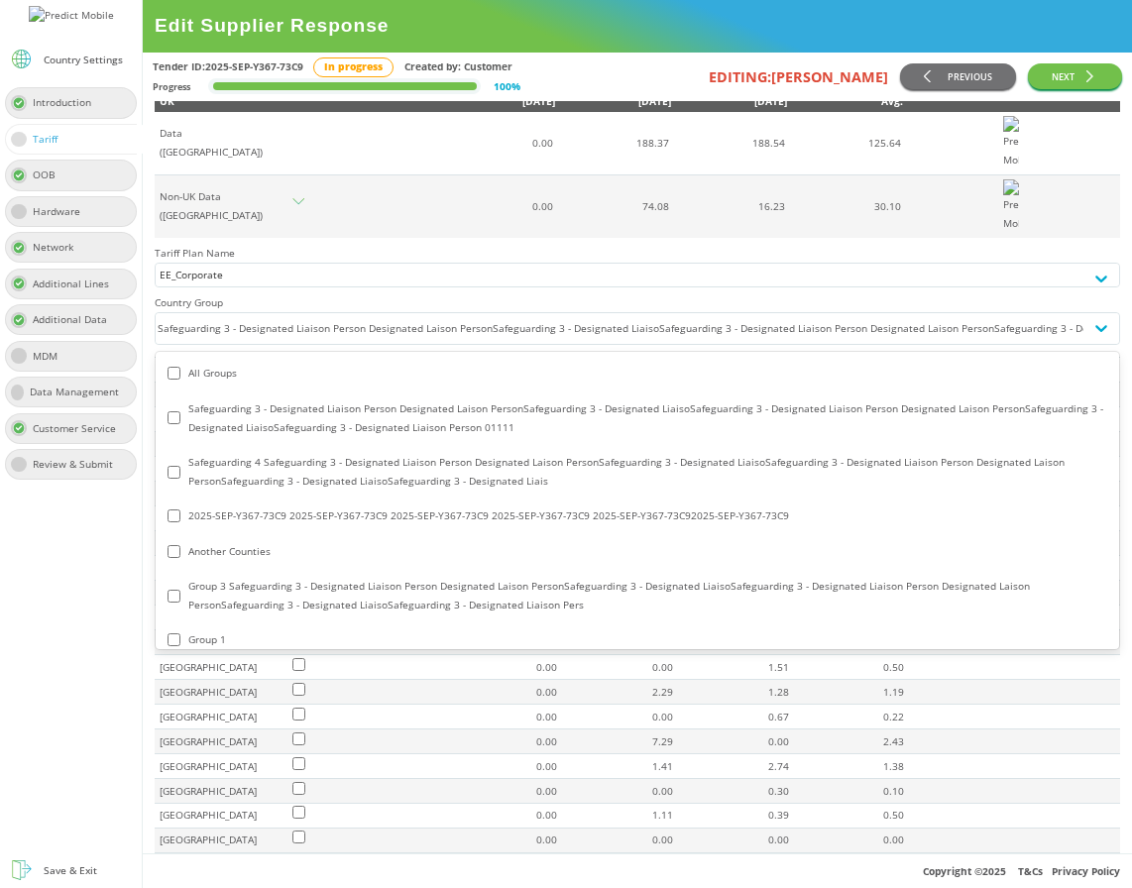
click at [128, 689] on div at bounding box center [71, 669] width 142 height 369
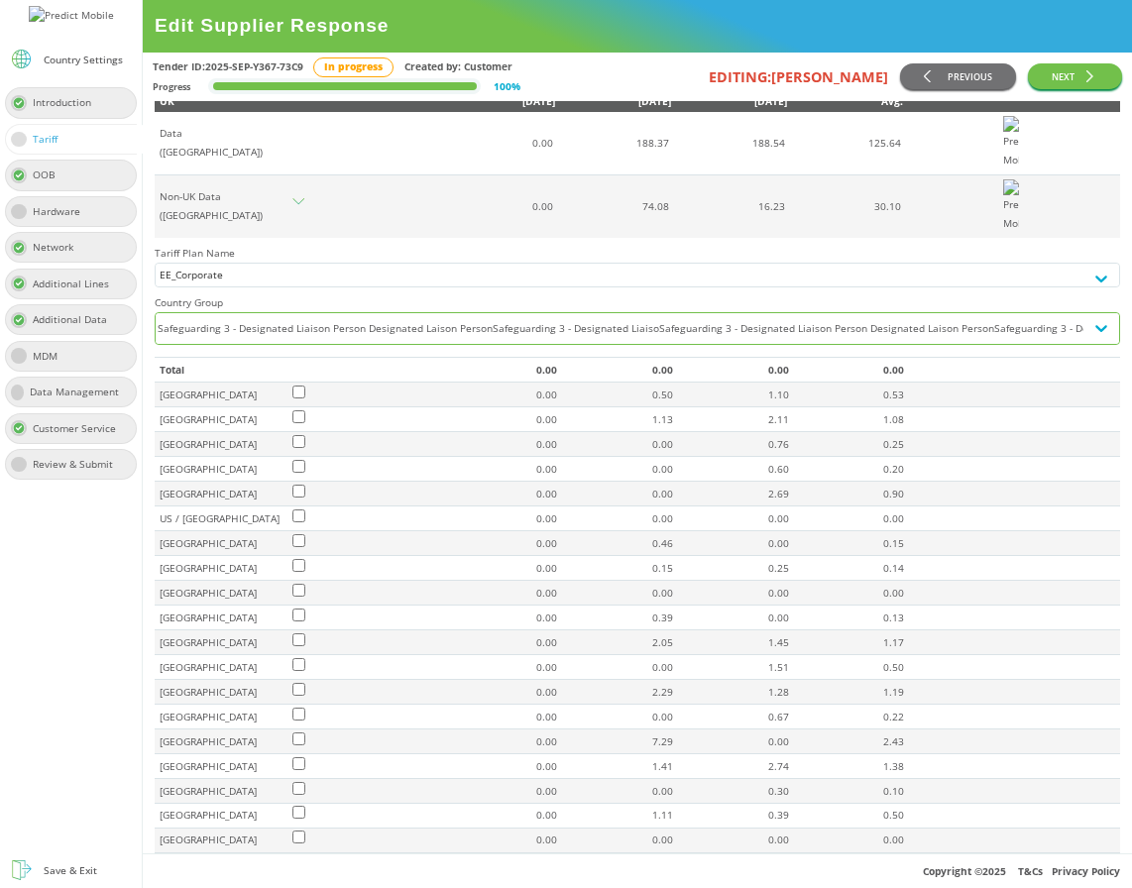
click at [677, 344] on div "Safeguarding 3 - Designated Liaison Person Designated Laison PersonSafeguarding…" at bounding box center [620, 328] width 928 height 31
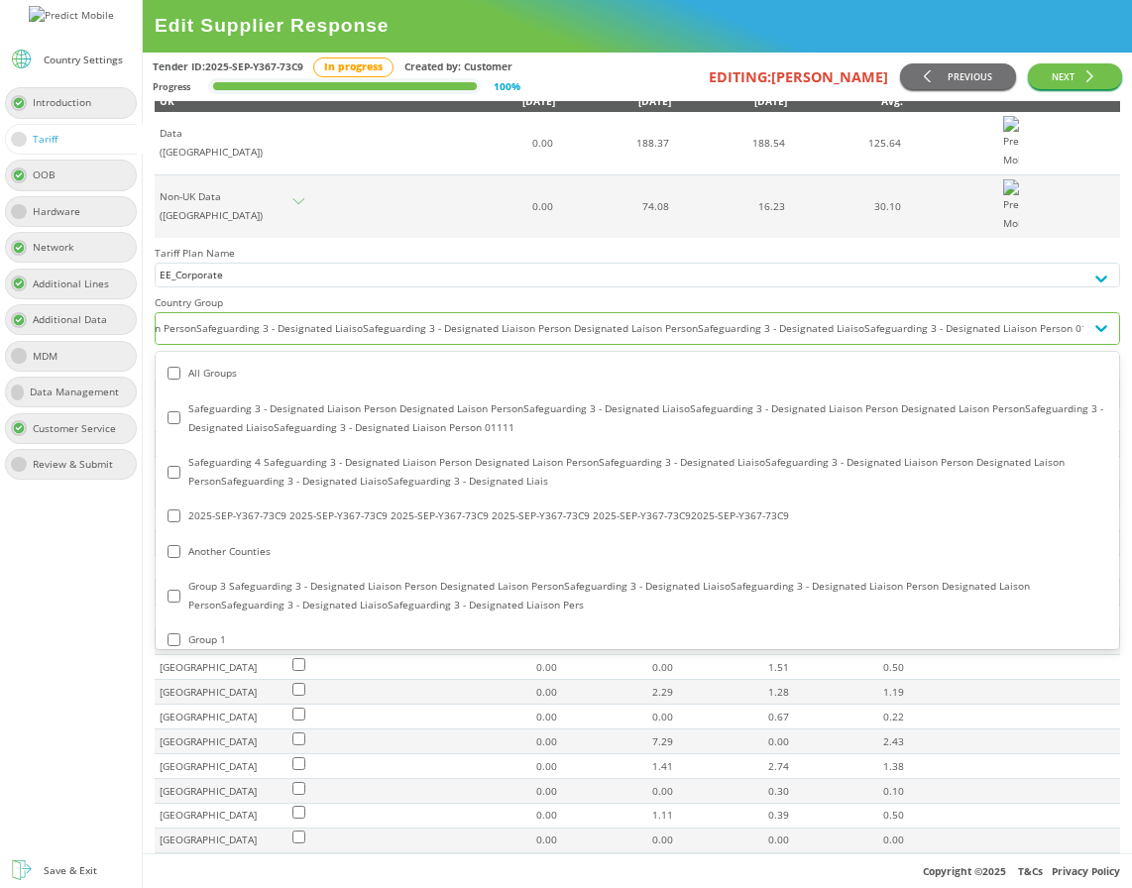
click at [504, 383] on div "All Groups" at bounding box center [638, 373] width 940 height 19
click at [700, 263] on h4 "Tariff Plan Name" at bounding box center [637, 253] width 965 height 19
click at [601, 344] on div at bounding box center [620, 328] width 928 height 31
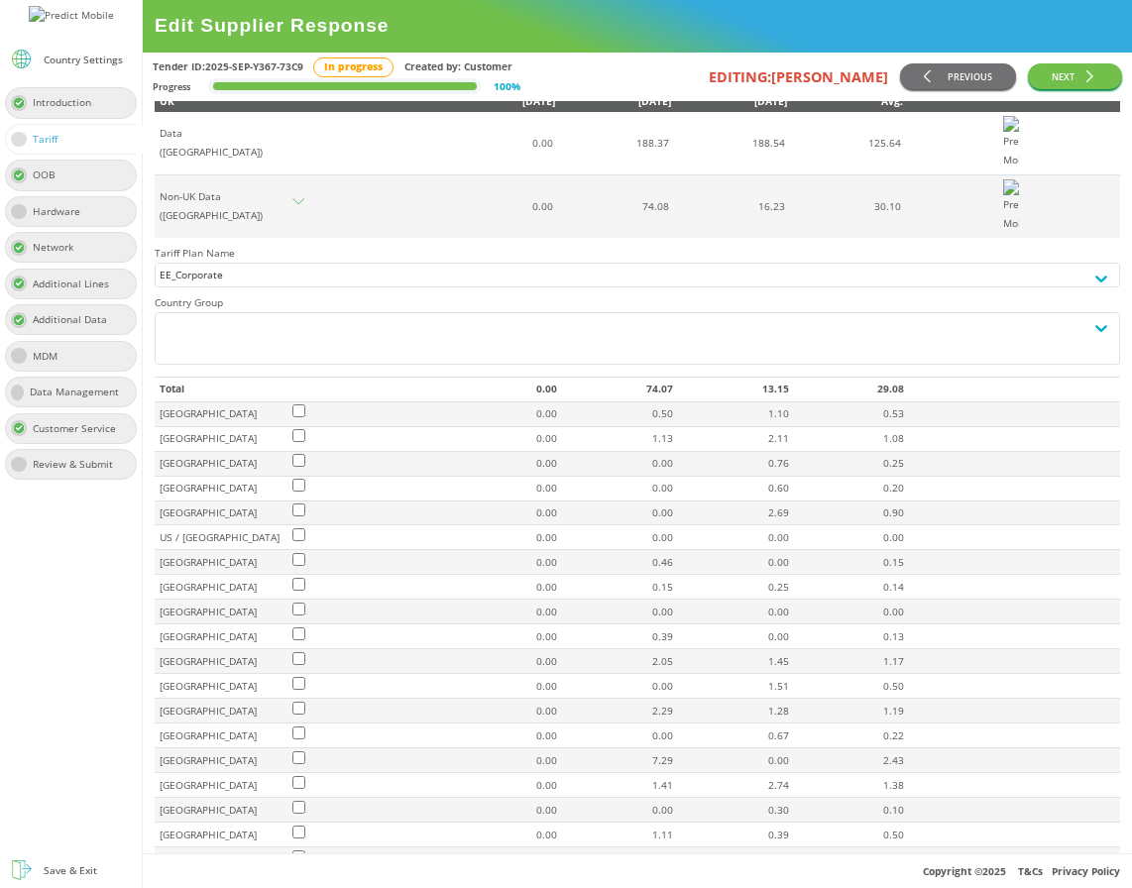
scroll to position [0, 8500]
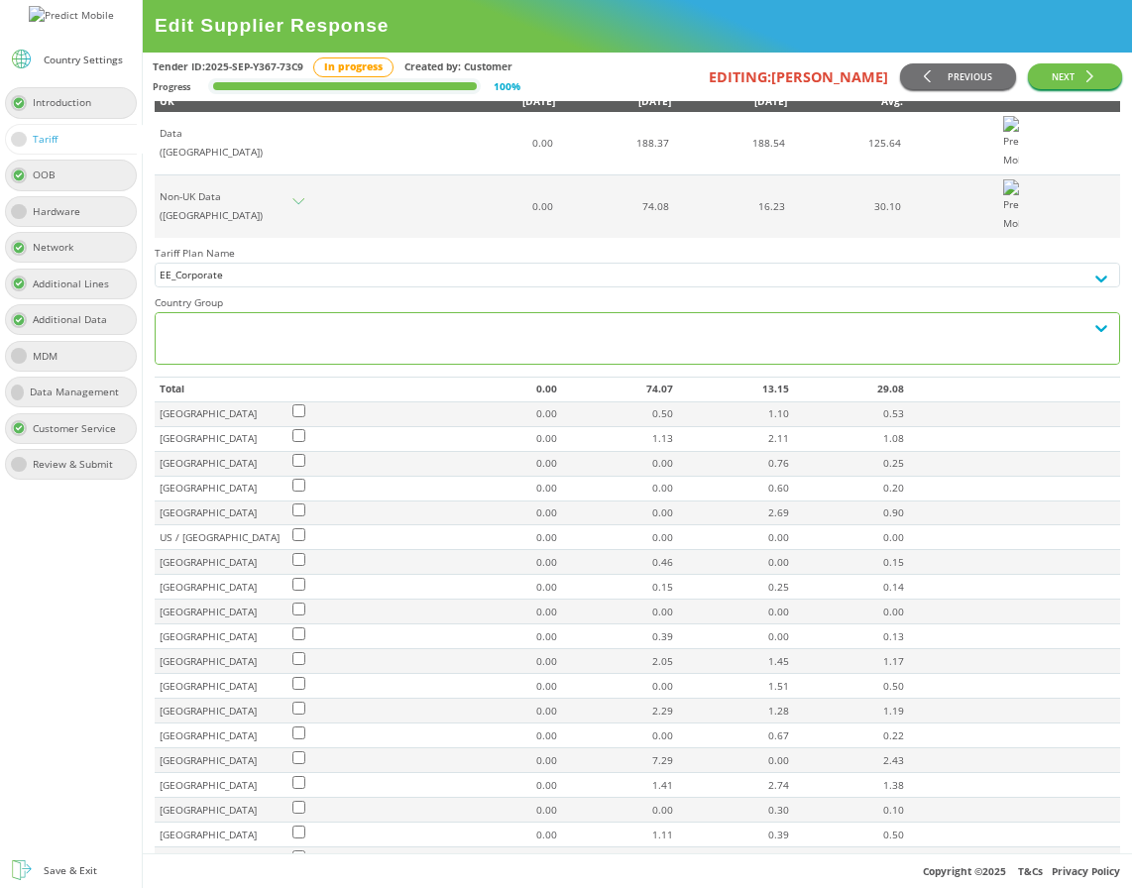
click at [528, 363] on div at bounding box center [620, 338] width 928 height 50
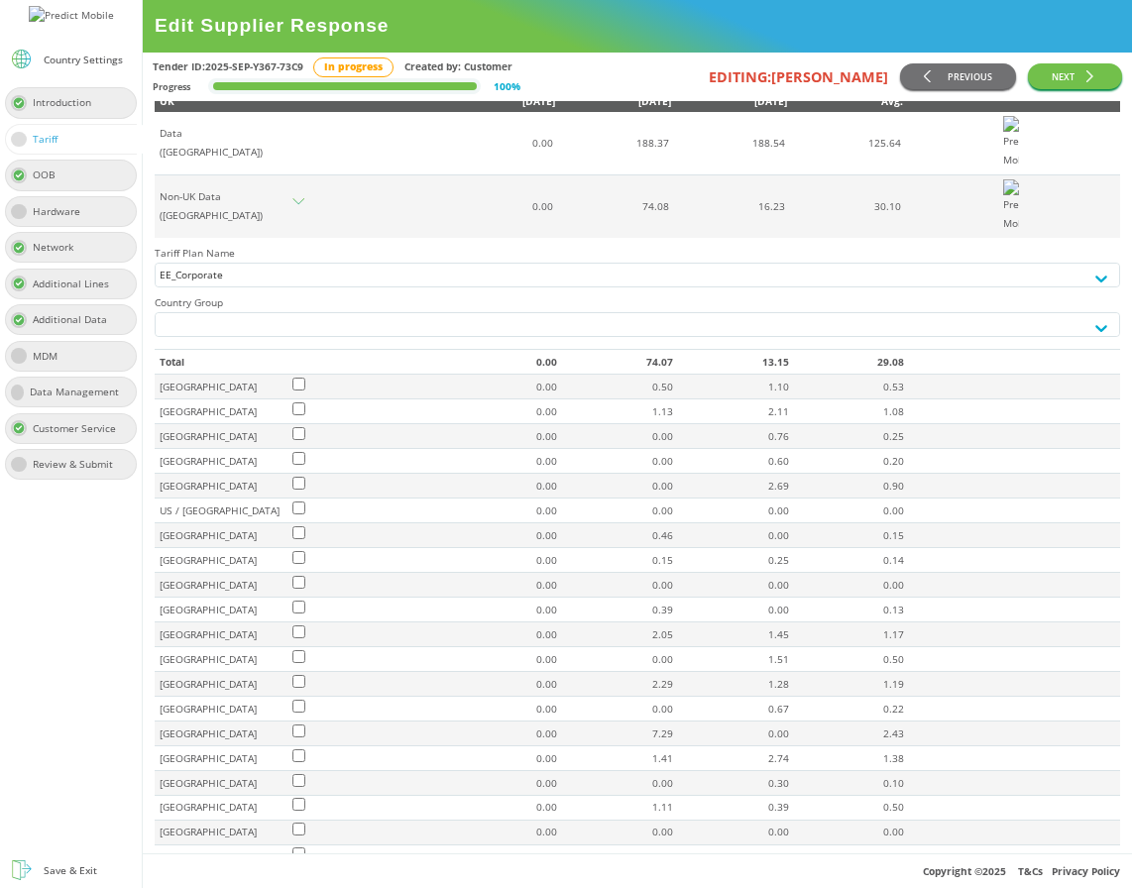
scroll to position [0, 0]
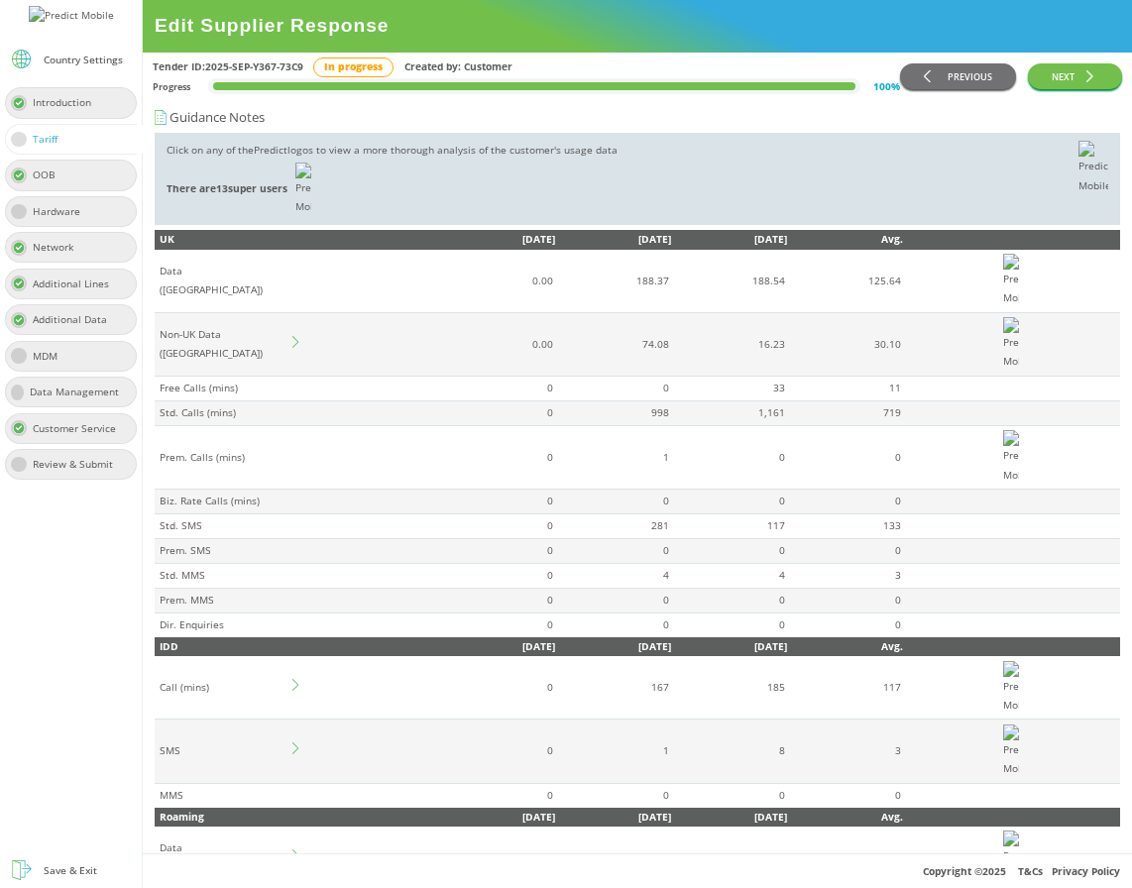
click at [309, 199] on li "Data Lines 0" at bounding box center [287, 227] width 46 height 57
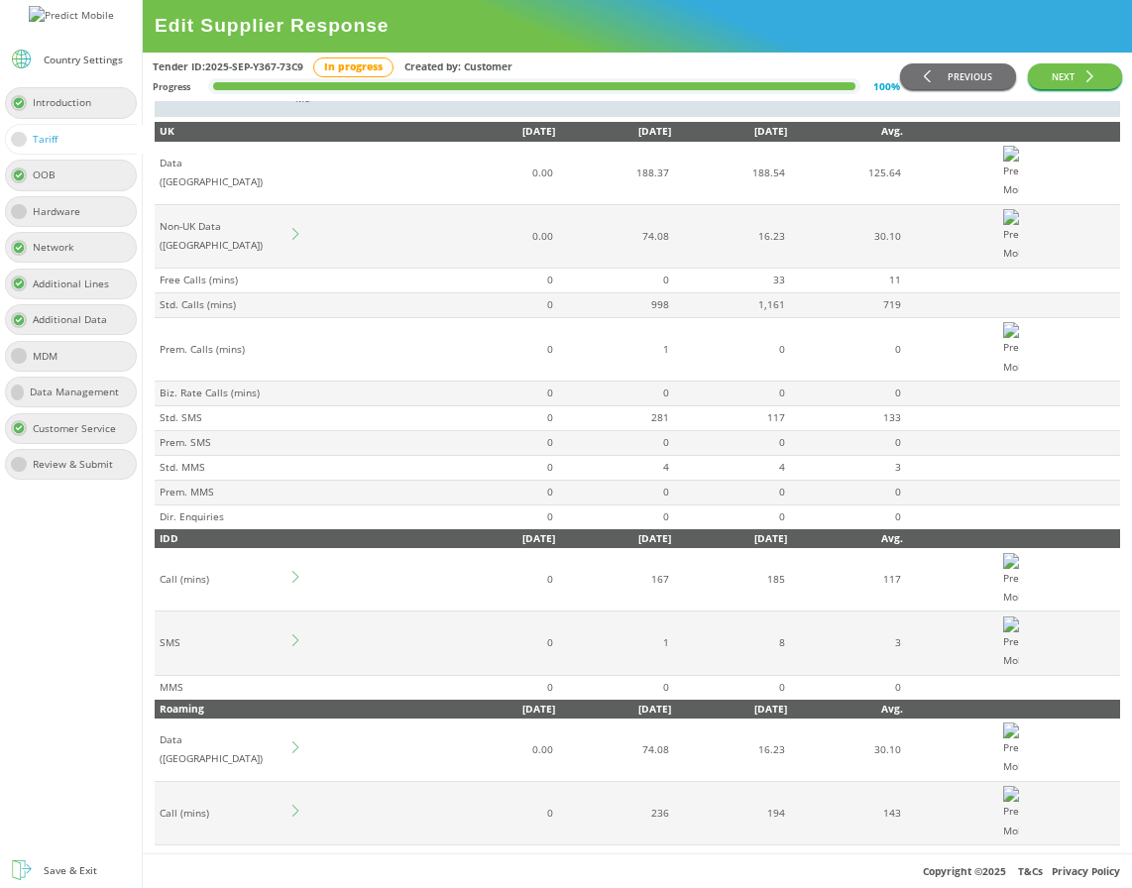
click at [298, 240] on icon at bounding box center [298, 234] width 12 height 12
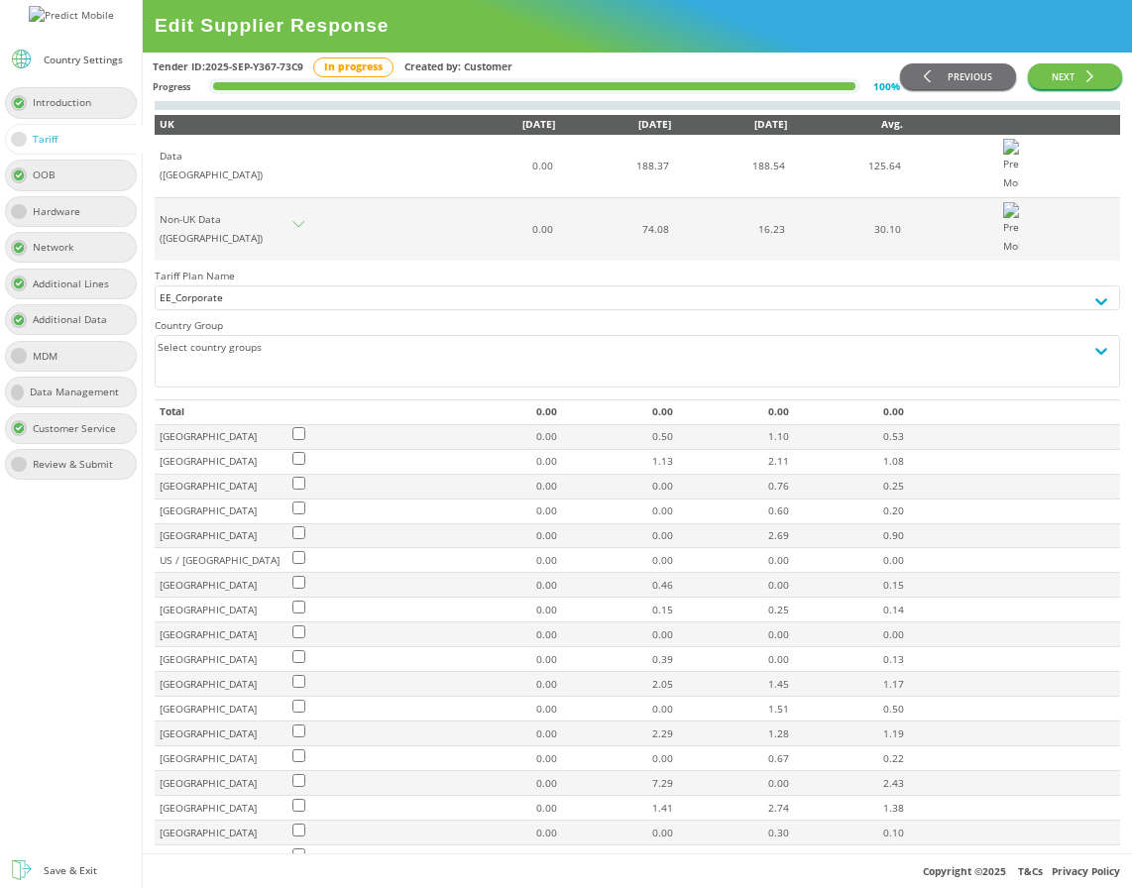
scroll to position [145, 0]
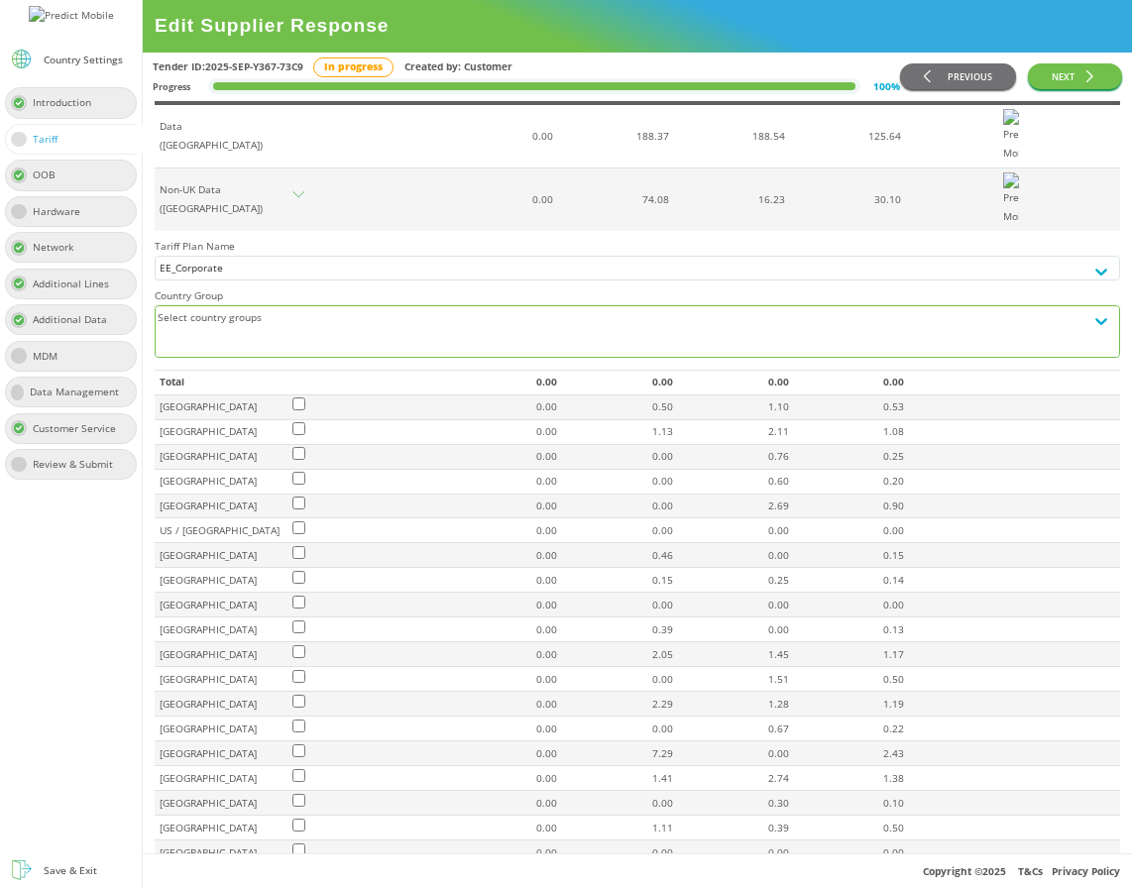
click at [401, 356] on div "Select country groups" at bounding box center [620, 331] width 928 height 50
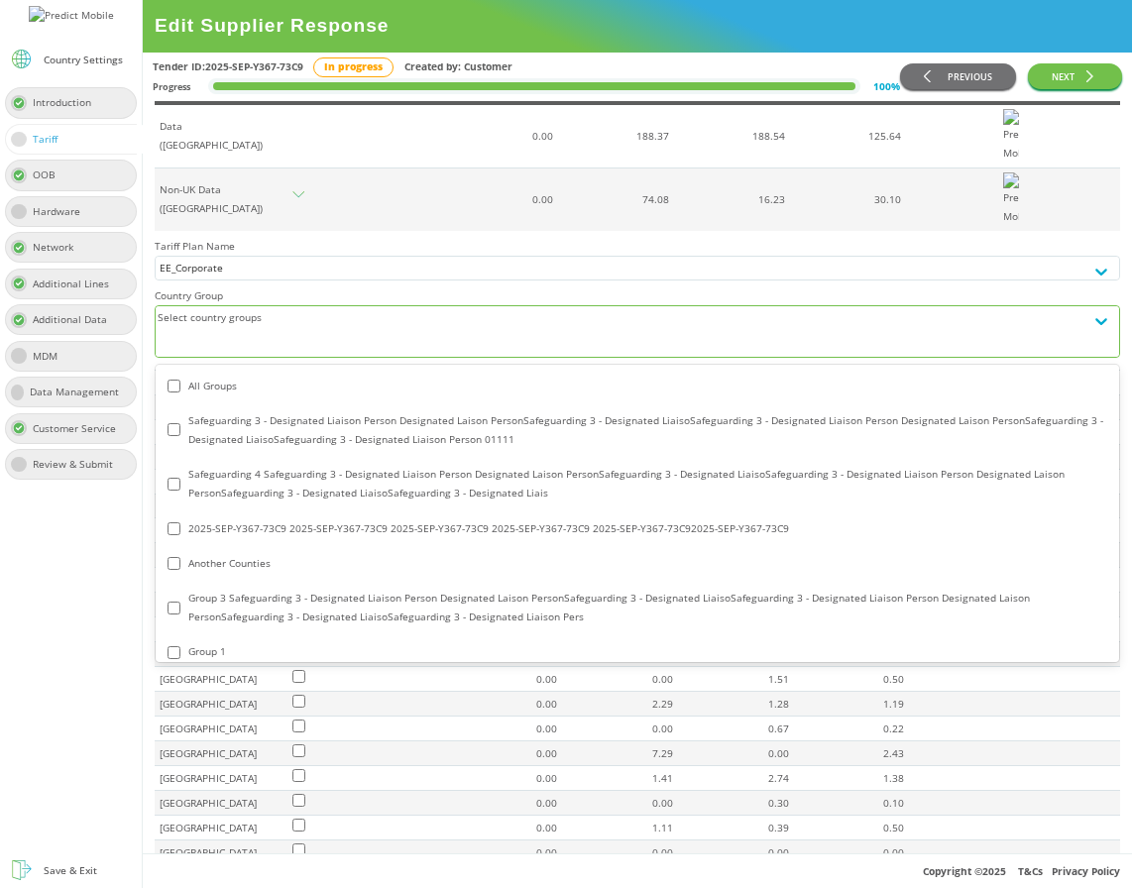
click at [214, 395] on div "All Groups" at bounding box center [638, 386] width 940 height 19
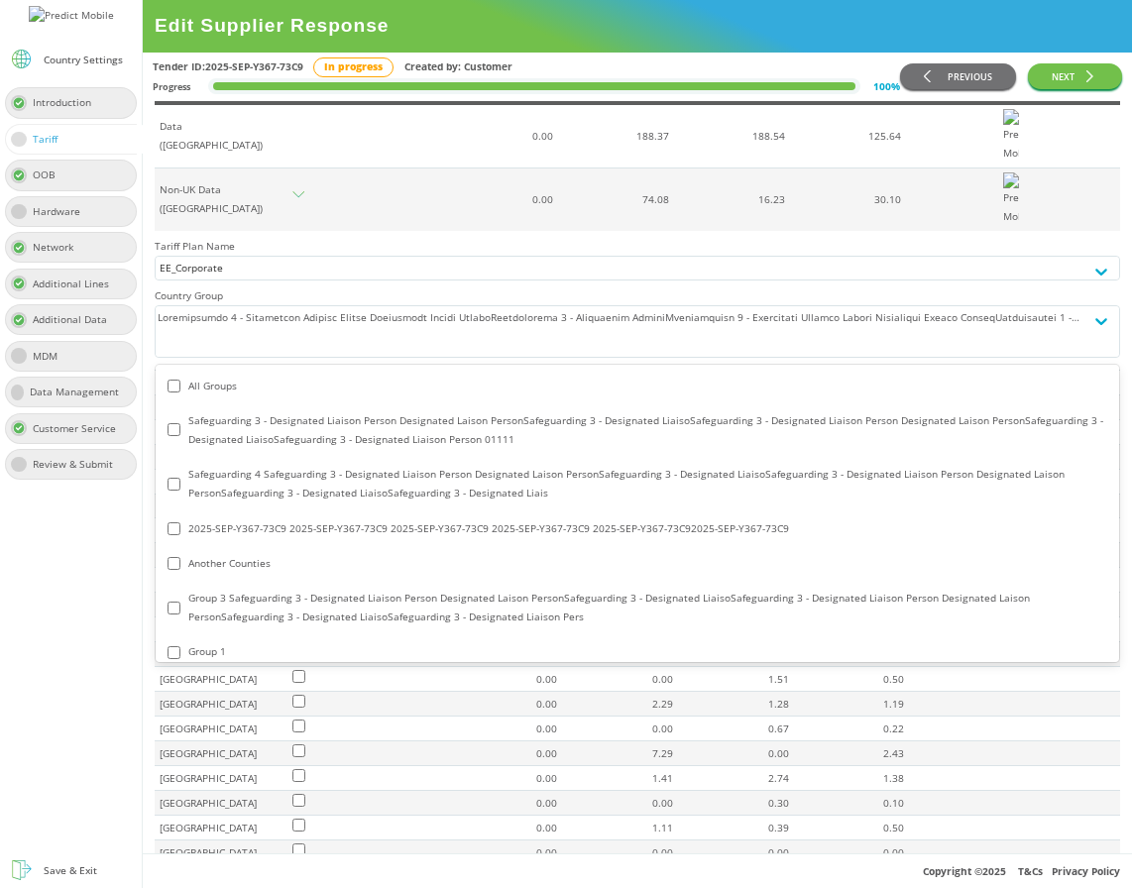
click at [112, 651] on div at bounding box center [71, 669] width 142 height 369
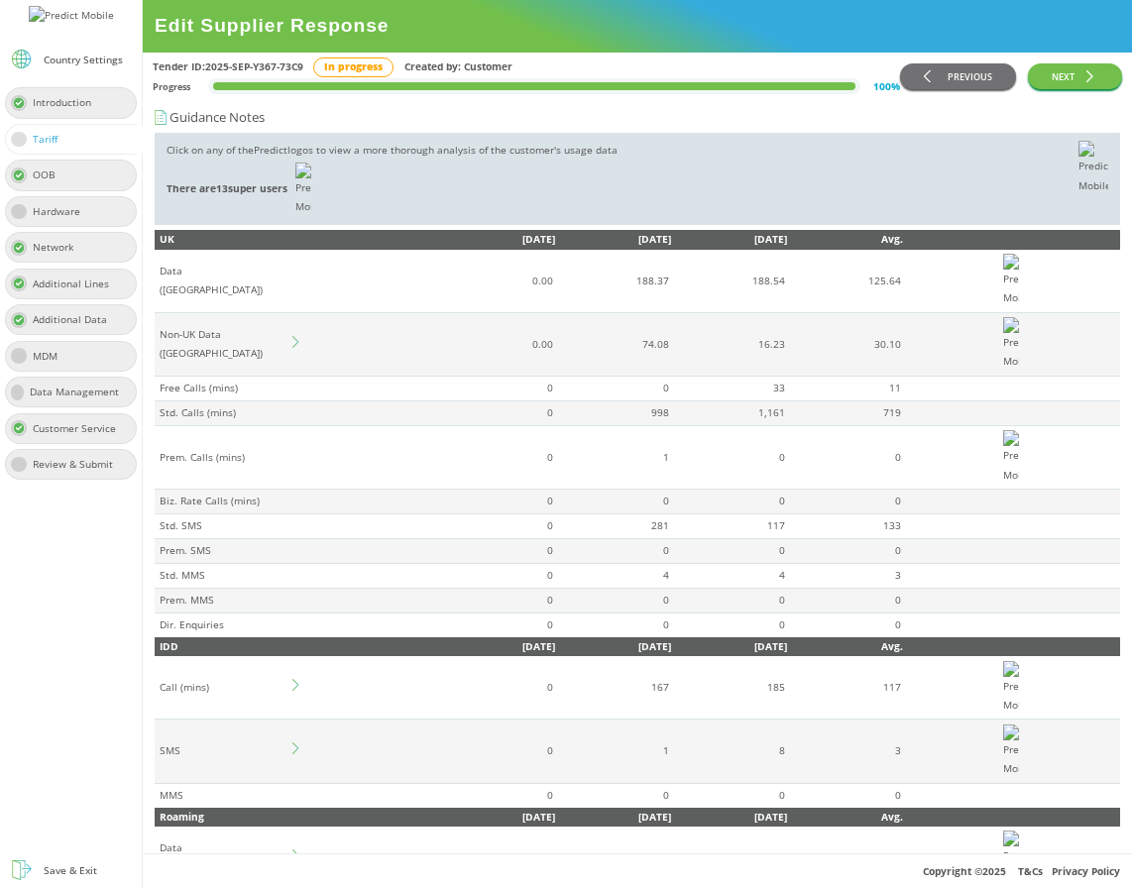
scroll to position [481, 0]
click at [301, 348] on icon at bounding box center [298, 342] width 12 height 12
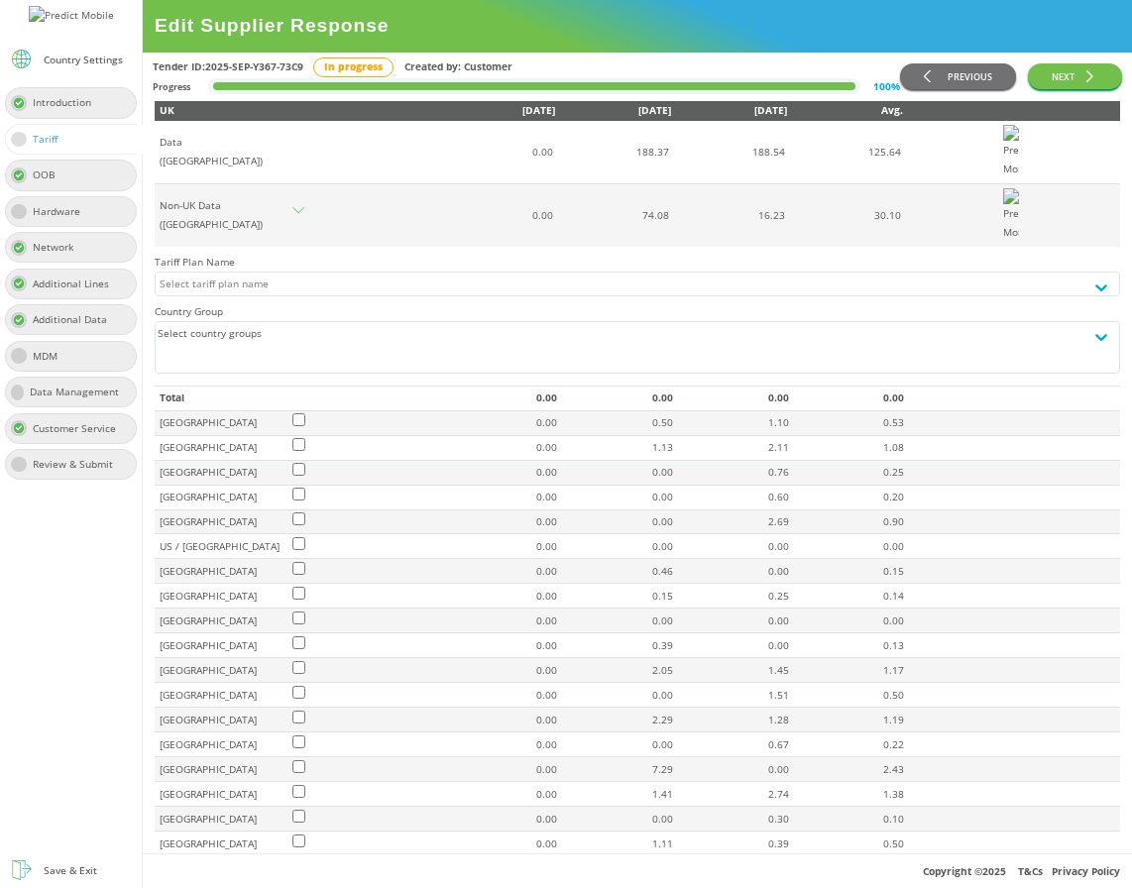
scroll to position [130, 0]
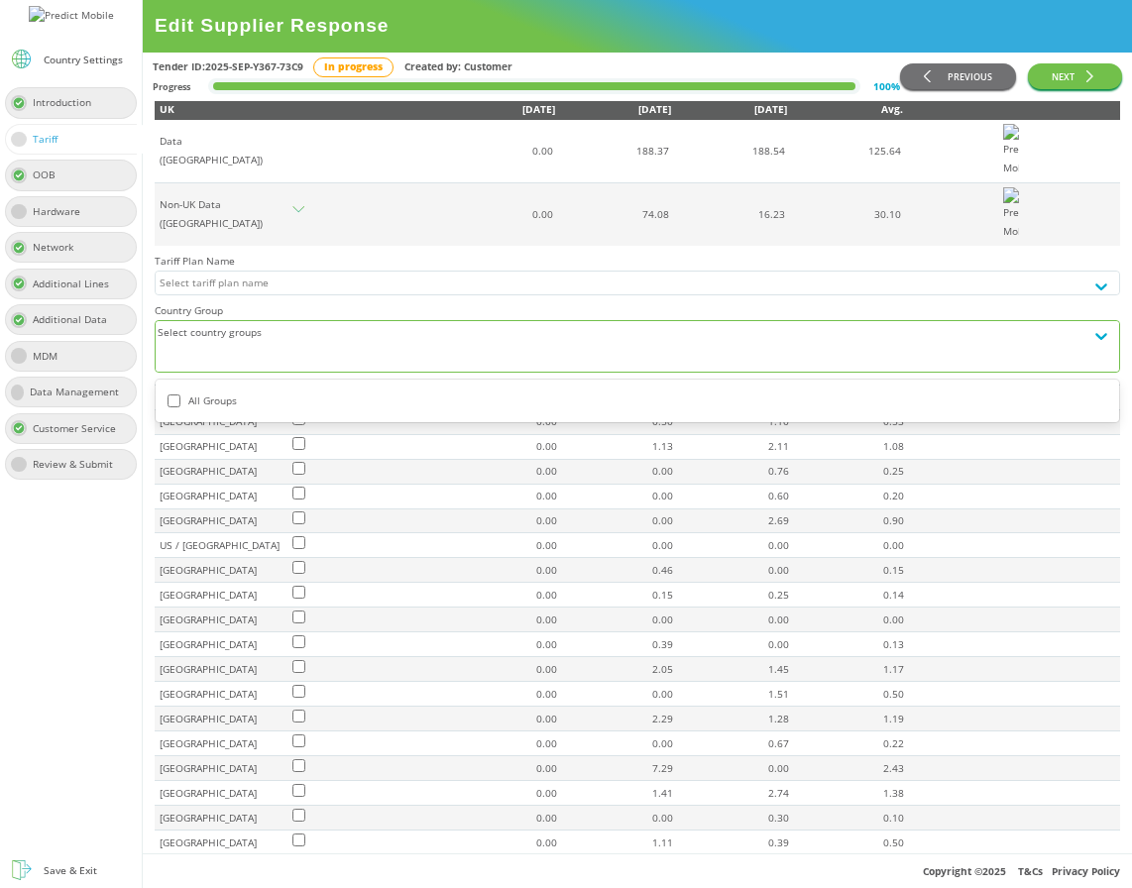
click at [385, 367] on div at bounding box center [620, 355] width 920 height 23
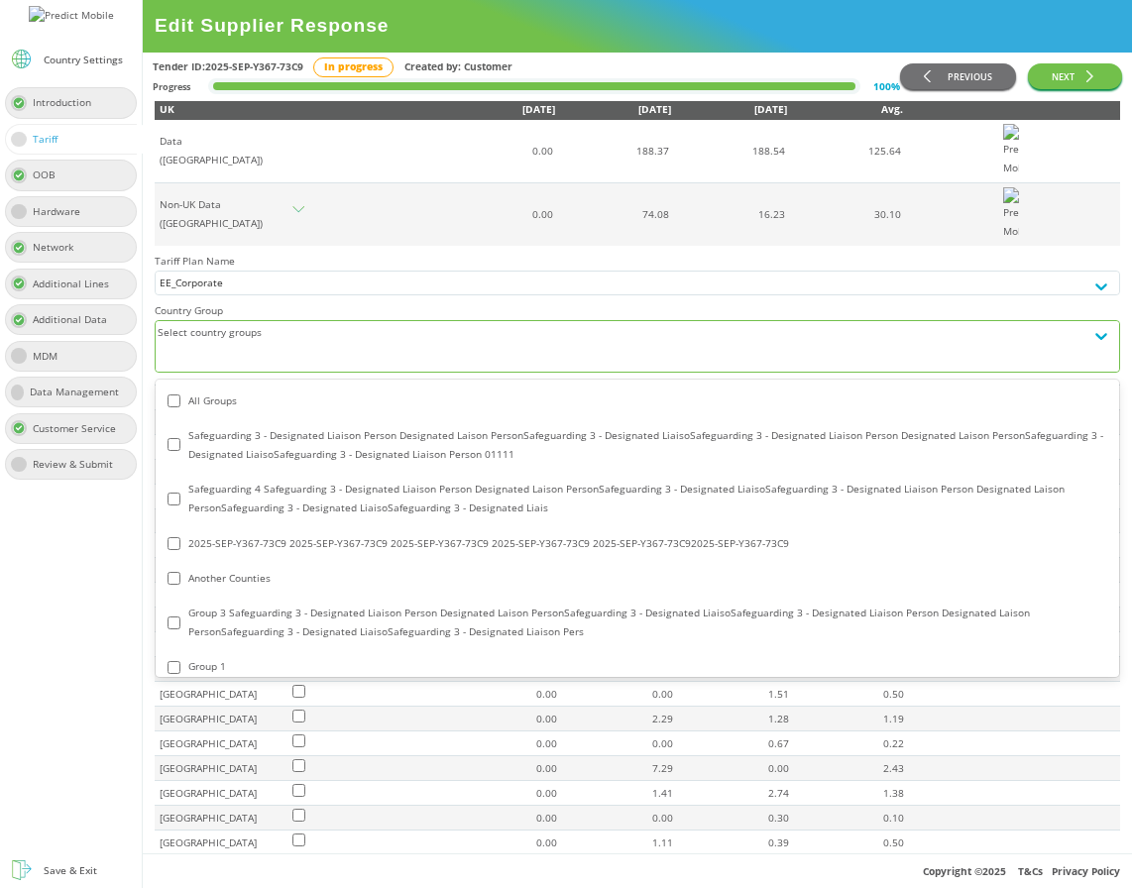
click at [198, 410] on div "All Groups" at bounding box center [638, 401] width 940 height 19
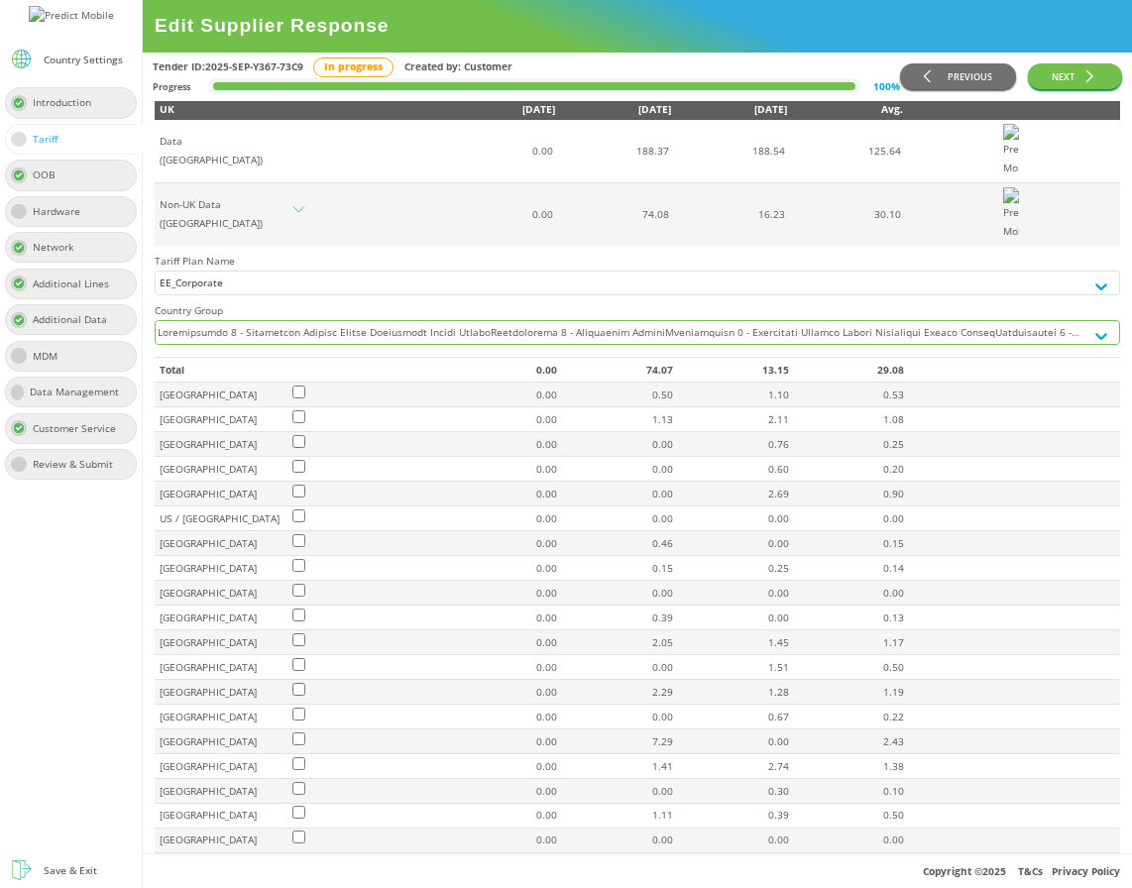
drag, startPoint x: 290, startPoint y: 528, endPoint x: 506, endPoint y: 27, distance: 545.7
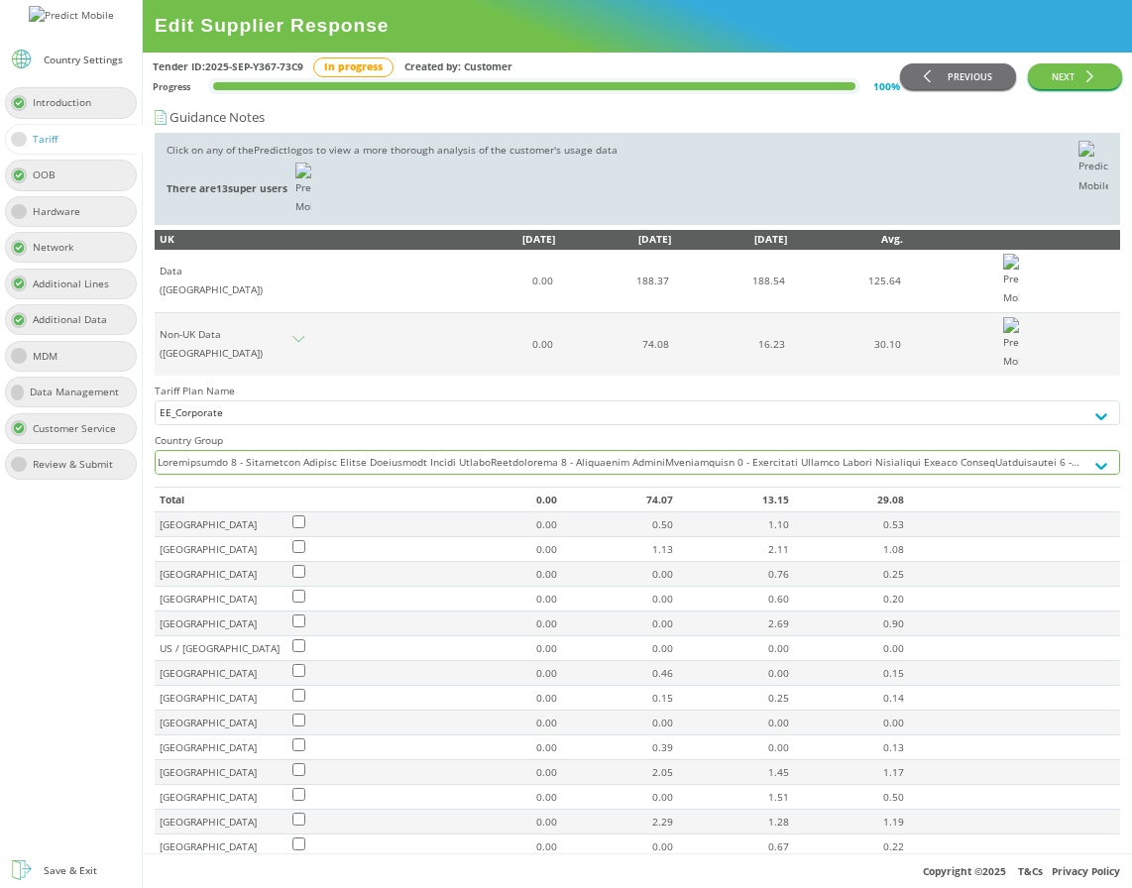
scroll to position [447, 0]
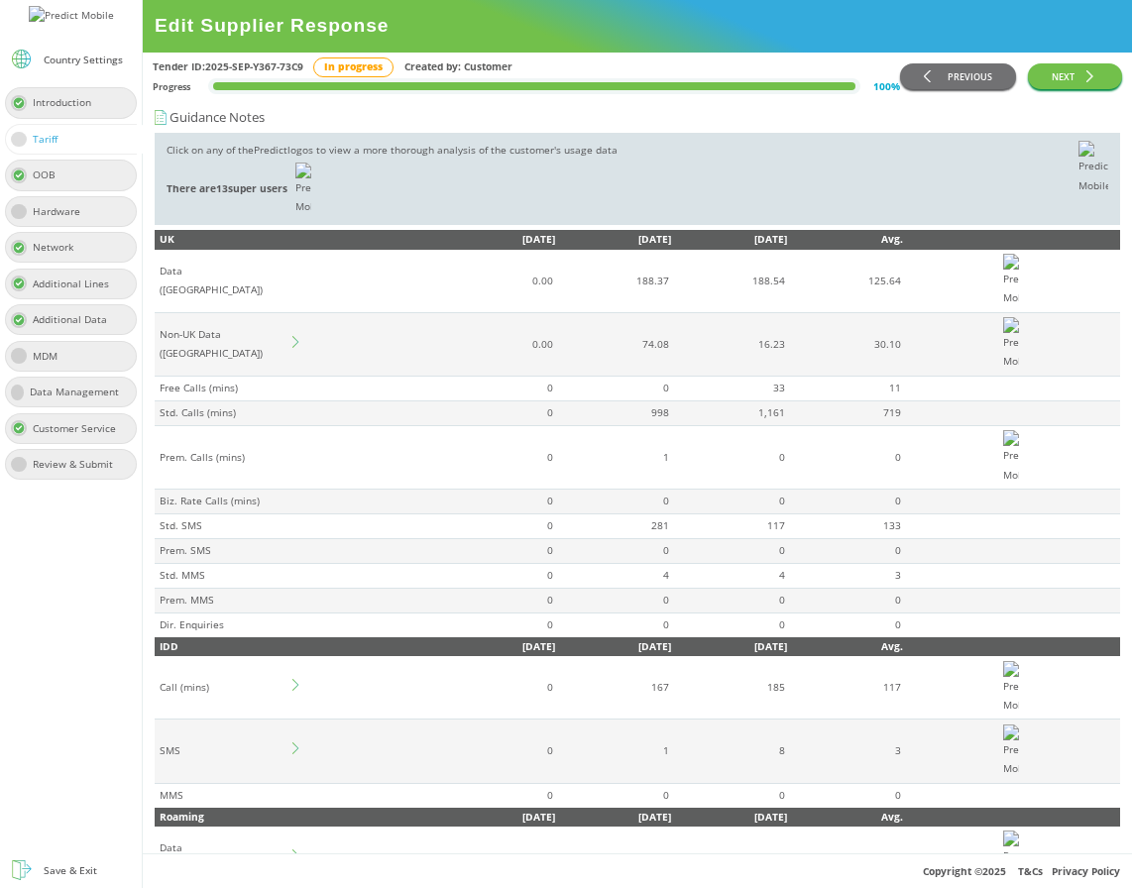
scroll to position [753, 0]
click at [300, 336] on icon at bounding box center [298, 342] width 12 height 12
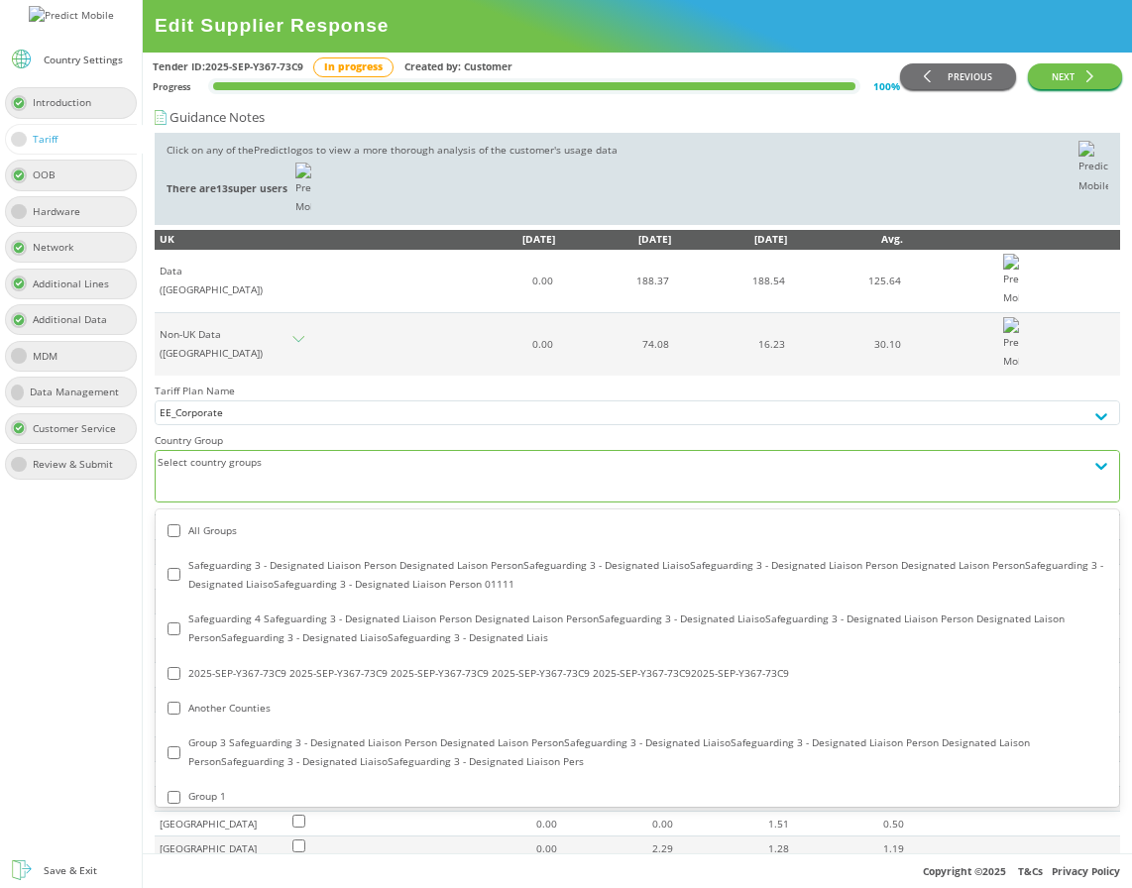
click at [300, 451] on div "Select country groups" at bounding box center [620, 476] width 928 height 50
click at [264, 521] on div "All Groups" at bounding box center [638, 530] width 940 height 19
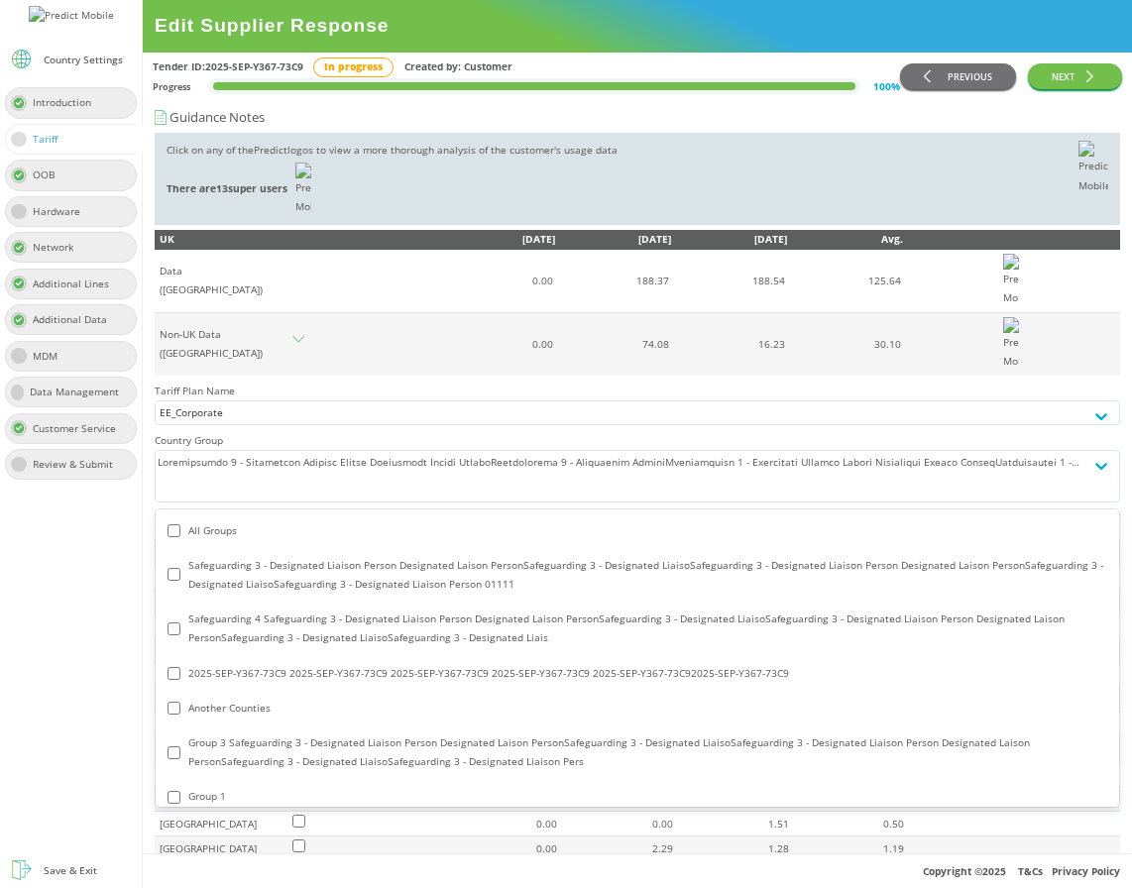
click at [33, 599] on div at bounding box center [71, 669] width 142 height 369
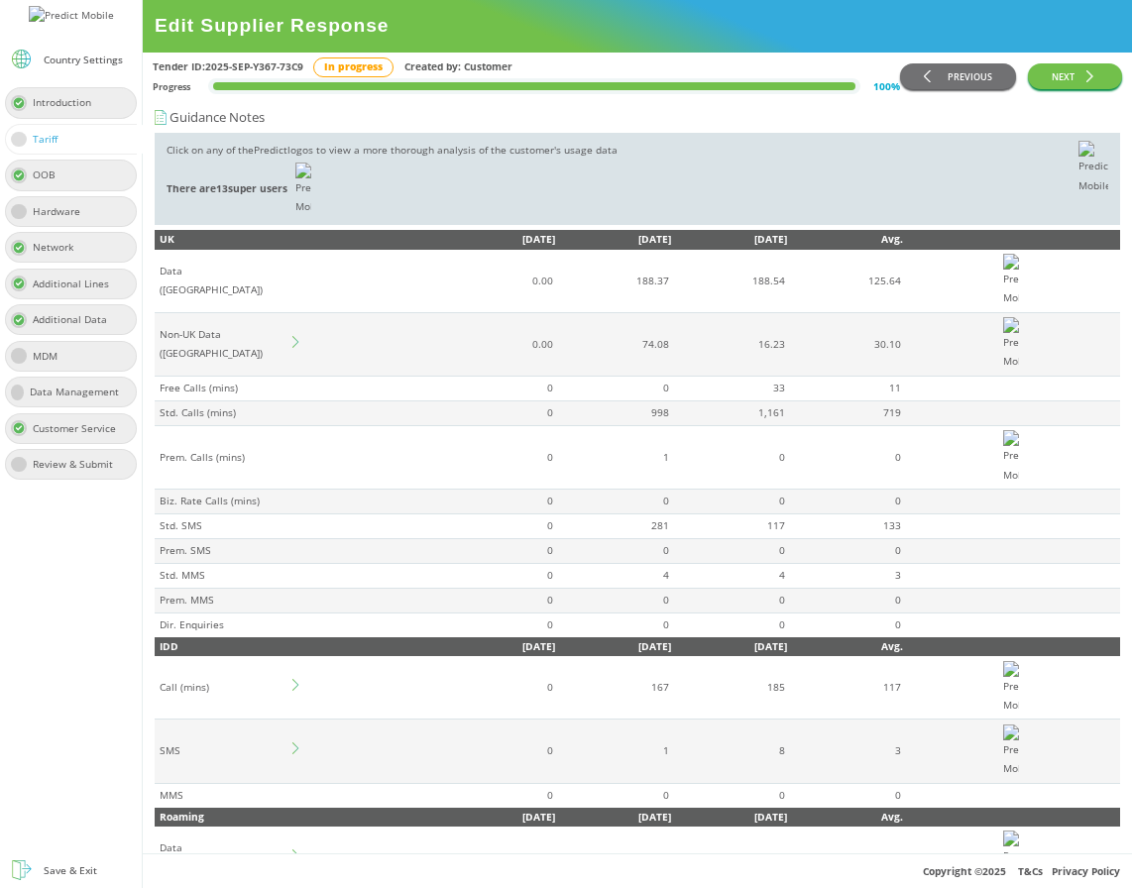
scroll to position [753, 0]
click at [295, 336] on icon at bounding box center [298, 342] width 12 height 12
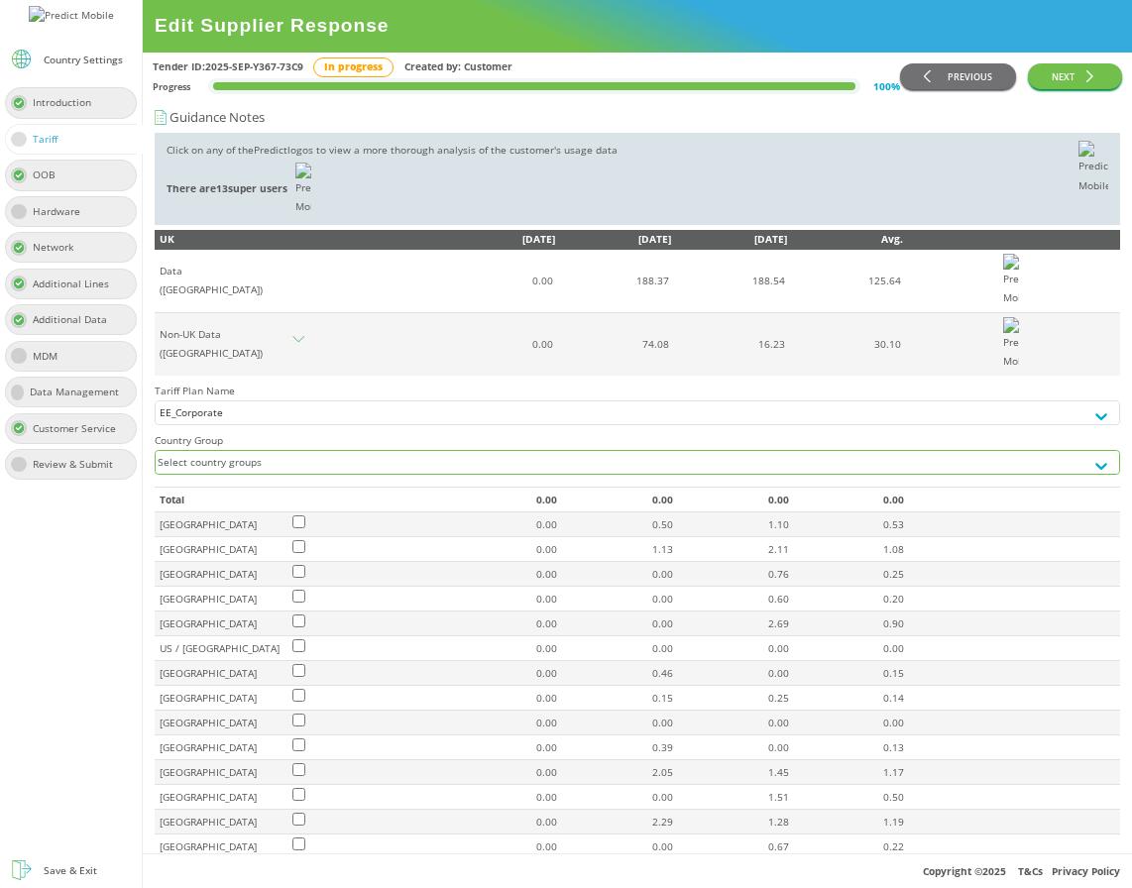
click at [362, 451] on div "Select country groups" at bounding box center [620, 462] width 928 height 23
click at [398, 451] on div "Select country groups" at bounding box center [620, 462] width 928 height 23
